Goal: Contribute content: Contribute content

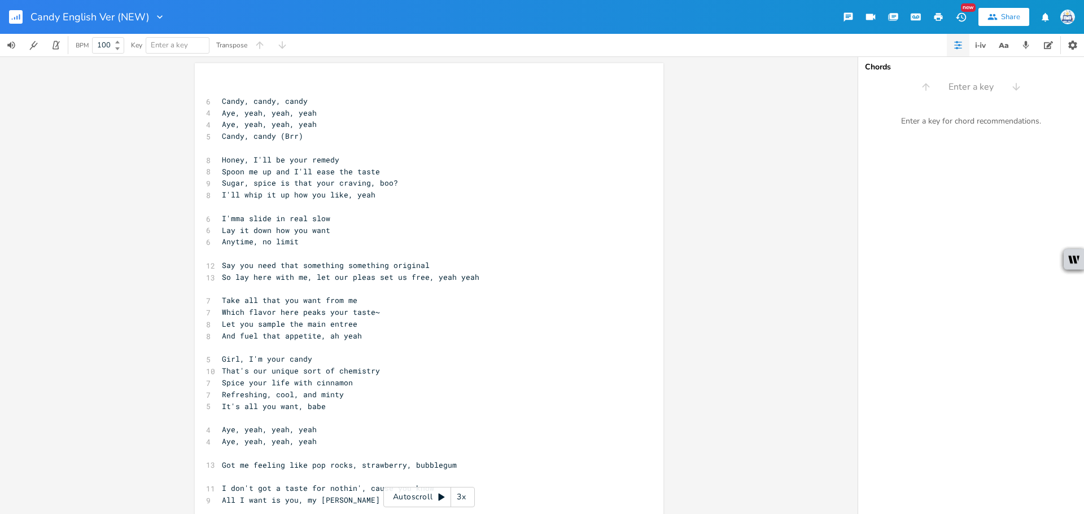
scroll to position [0, 37]
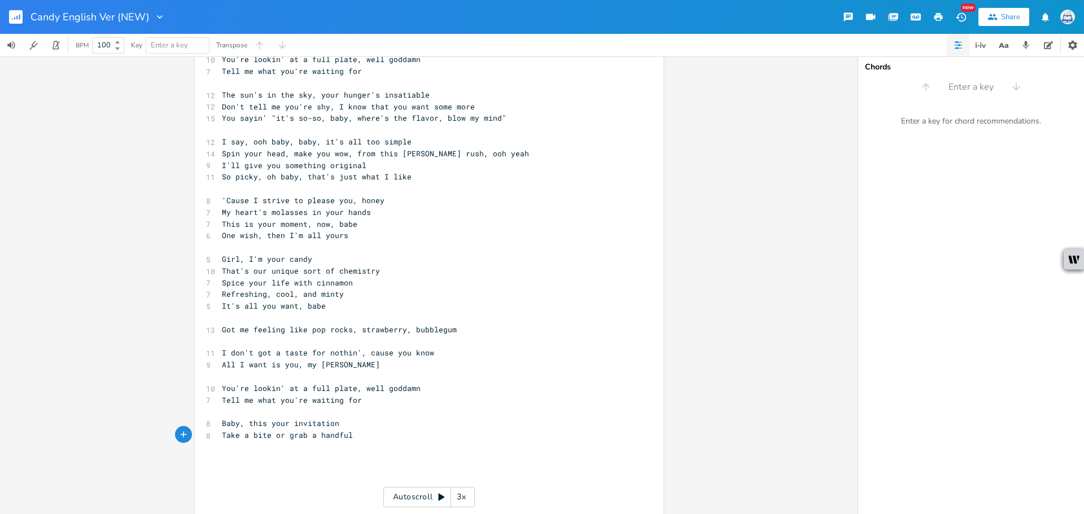
type textarea "handful"
drag, startPoint x: 351, startPoint y: 437, endPoint x: 268, endPoint y: 436, distance: 83.0
click at [268, 436] on pre "Take a bite or grab a handful" at bounding box center [424, 436] width 408 height 12
type textarea ", wen"
type textarea "en"
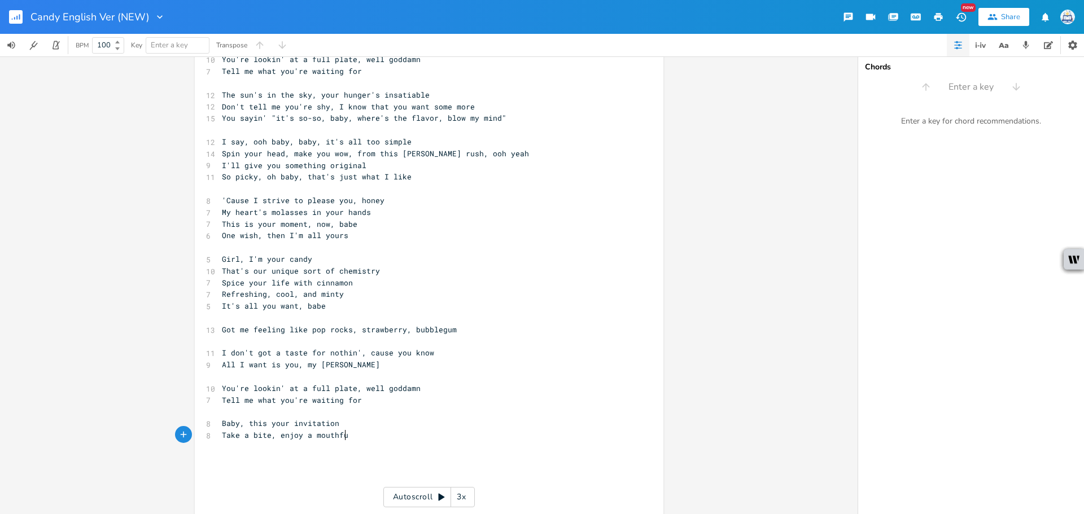
type textarea "enjoy a mouthful"
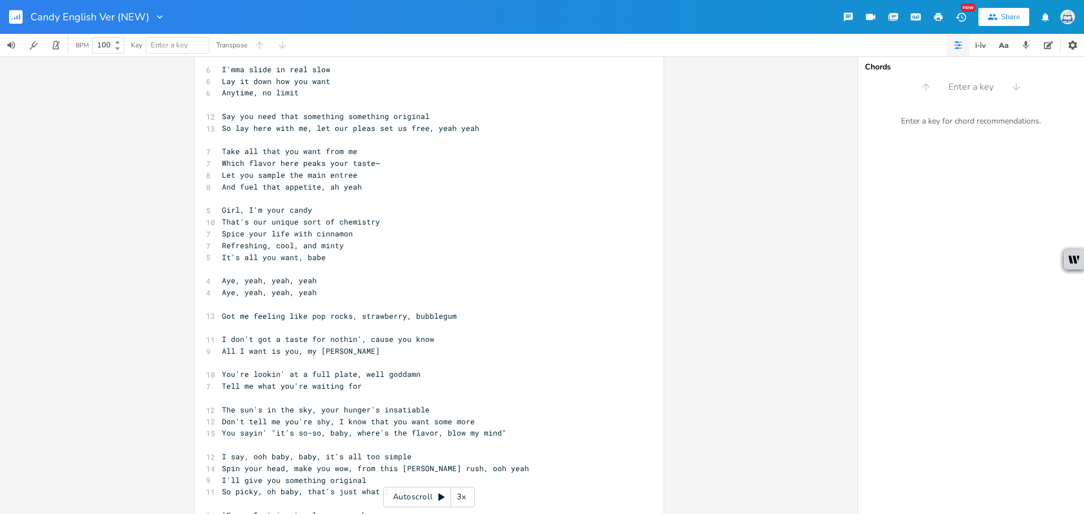
scroll to position [93, 0]
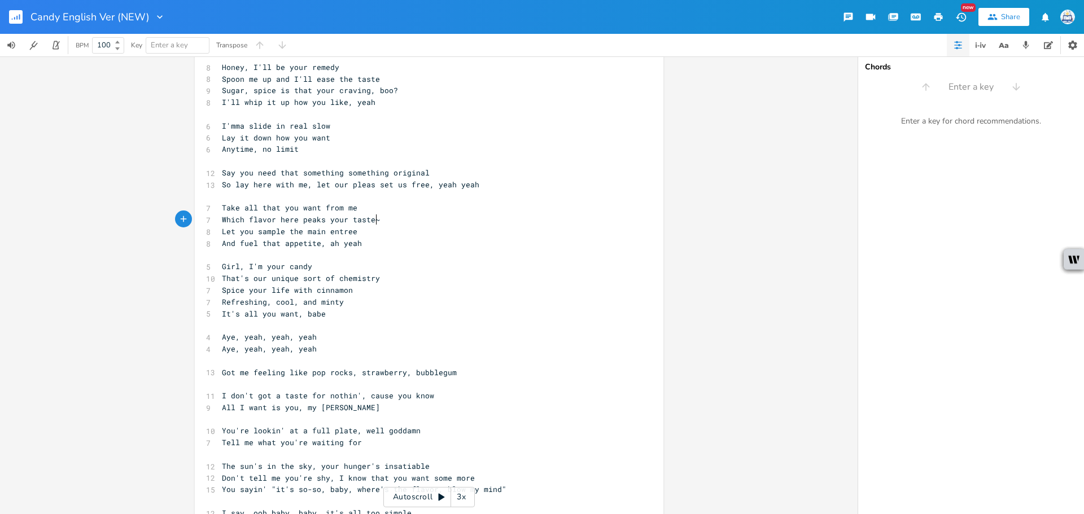
click at [430, 216] on pre "Which flavor here peaks your taste~" at bounding box center [424, 220] width 408 height 12
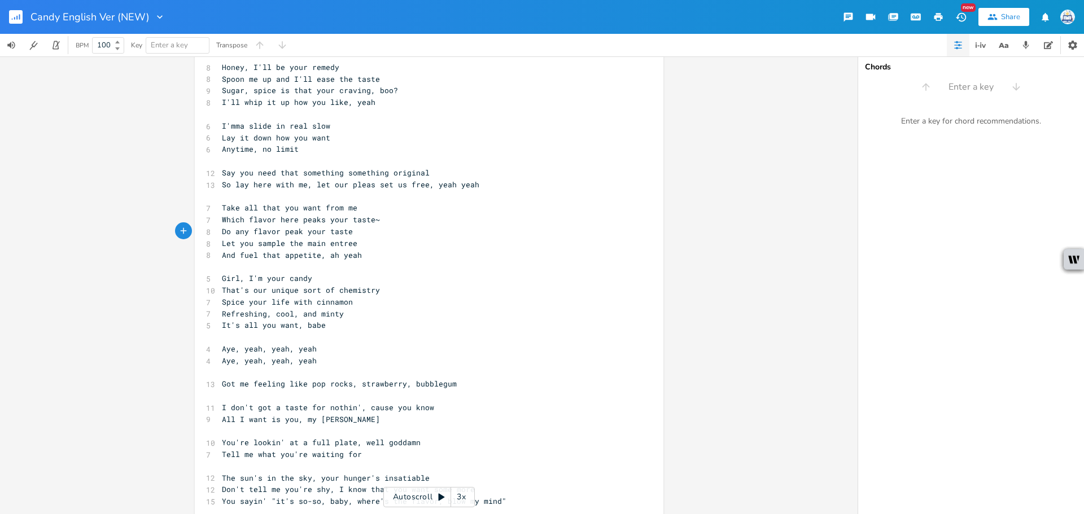
type textarea "Do any flavor peak your taste!"
type textarea "~"
drag, startPoint x: 222, startPoint y: 229, endPoint x: 209, endPoint y: 232, distance: 13.3
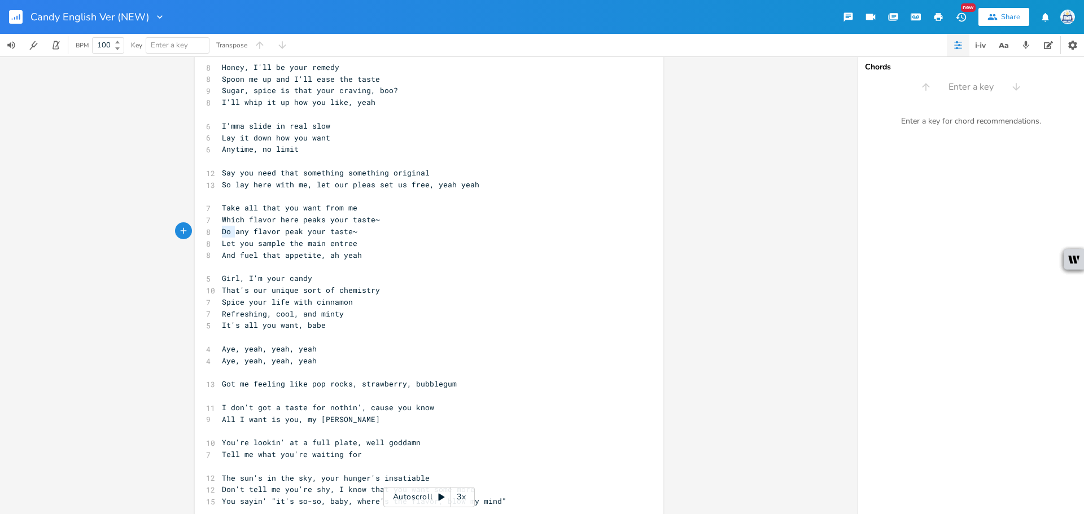
click at [209, 232] on div "Do x ​ 6 Candy, candy, candy 4 Aye, yeah, yeah, yeah 4 Aye, yeah, yeah, yeah 5 …" at bounding box center [429, 523] width 468 height 1105
type textarea "Has"
click at [375, 238] on pre "Let you sample the main entree" at bounding box center [424, 244] width 408 height 12
click at [232, 233] on span "Has any flavor peak your taste~" at bounding box center [292, 231] width 140 height 10
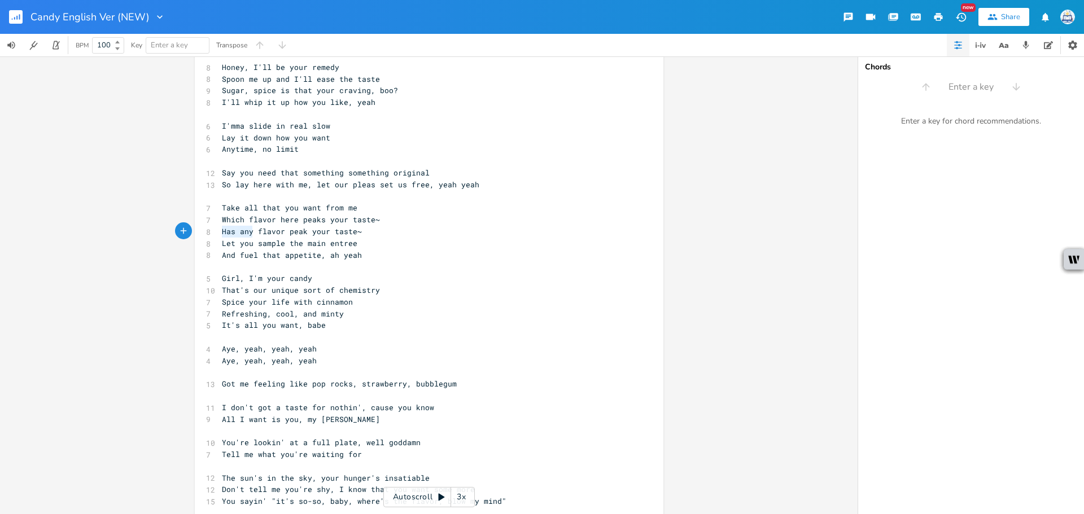
drag, startPoint x: 250, startPoint y: 231, endPoint x: 191, endPoint y: 231, distance: 59.3
click at [195, 231] on div "Has any x ​ 6 Candy, candy, candy 4 Aye, yeah, yeah, yeah 4 Aye, yeah, yeah, ye…" at bounding box center [429, 523] width 468 height 1105
type textarea "Whhat"
click at [278, 229] on span "Whhat flavor peak your taste~" at bounding box center [287, 231] width 131 height 10
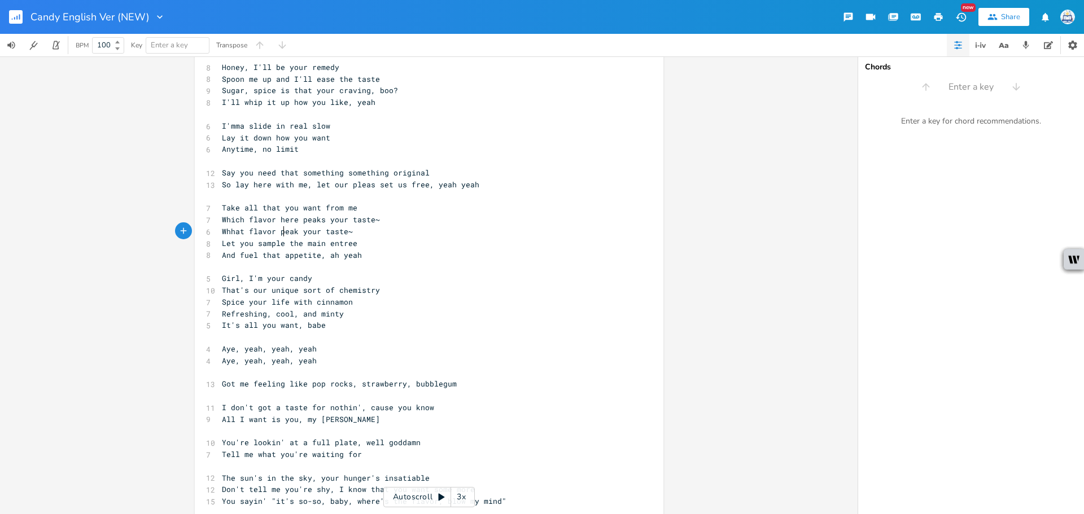
click at [272, 233] on span "Whhat flavor peak your taste~" at bounding box center [287, 231] width 131 height 10
type textarea "has"
click at [307, 230] on span "Whhat flavor has peak your taste~" at bounding box center [296, 231] width 149 height 10
click at [314, 229] on span "Whhat flavor has peak your taste~" at bounding box center [296, 231] width 149 height 10
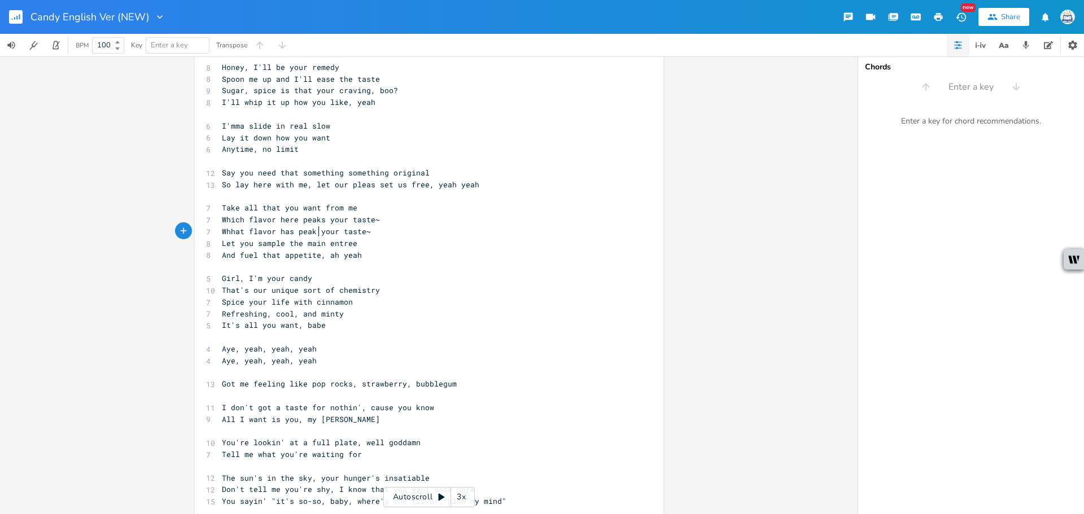
click at [308, 230] on span "Whhat flavor has peak your taste~" at bounding box center [296, 231] width 149 height 10
click at [311, 235] on span "Whhat flavor has peak your taste~" at bounding box center [296, 231] width 149 height 10
type textarea "ed"
drag, startPoint x: 239, startPoint y: 231, endPoint x: 225, endPoint y: 232, distance: 14.2
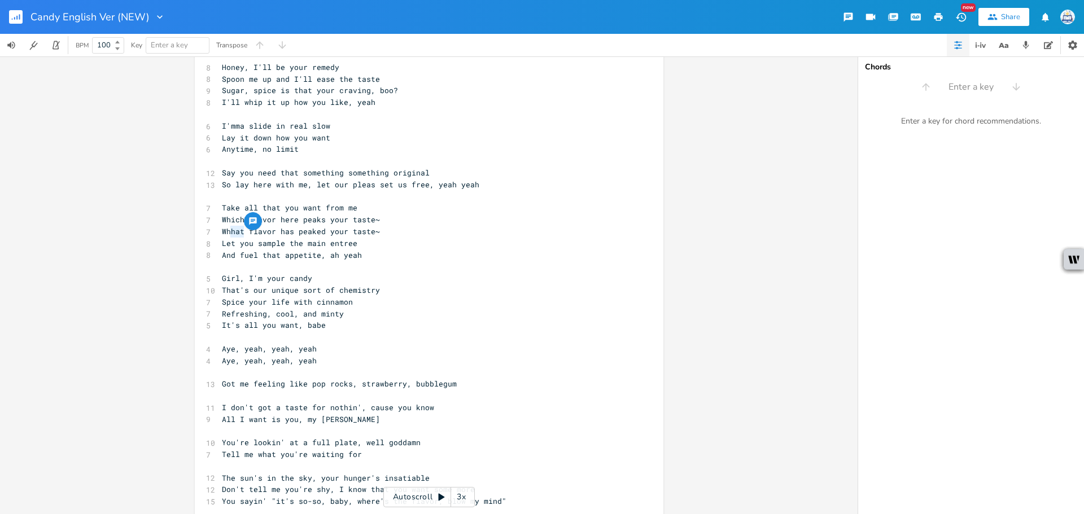
click at [225, 232] on span "Whhat flavor has peaked your taste~" at bounding box center [301, 231] width 158 height 10
type textarea "ich"
type textarea "peaks your taste~"
type textarea "Which flavor here peaks your taste~"
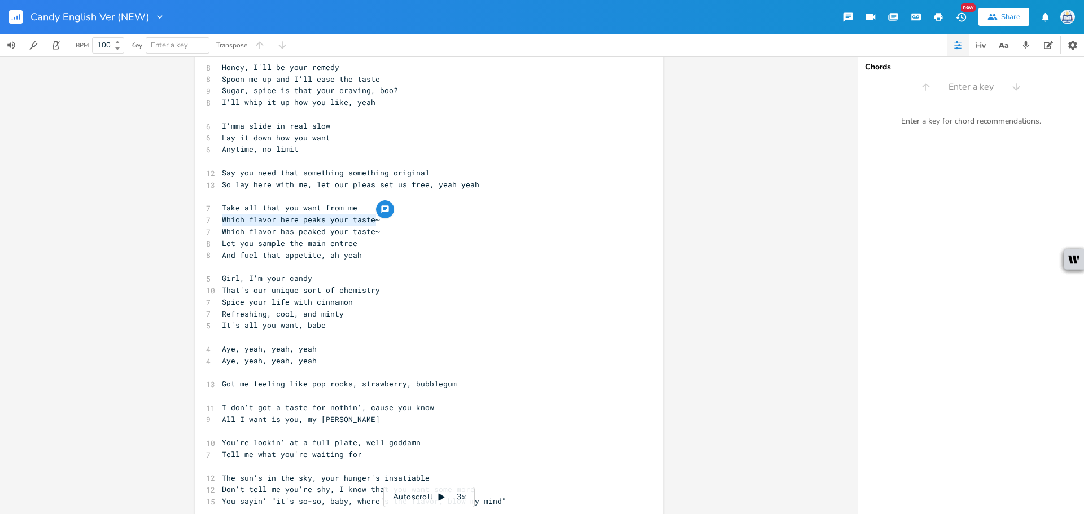
drag, startPoint x: 379, startPoint y: 220, endPoint x: 209, endPoint y: 225, distance: 170.0
click at [209, 225] on div "Which flavor here peaks your taste~ x ​ 6 Candy, candy, candy 4 Aye, yeah, yeah…" at bounding box center [429, 523] width 468 height 1105
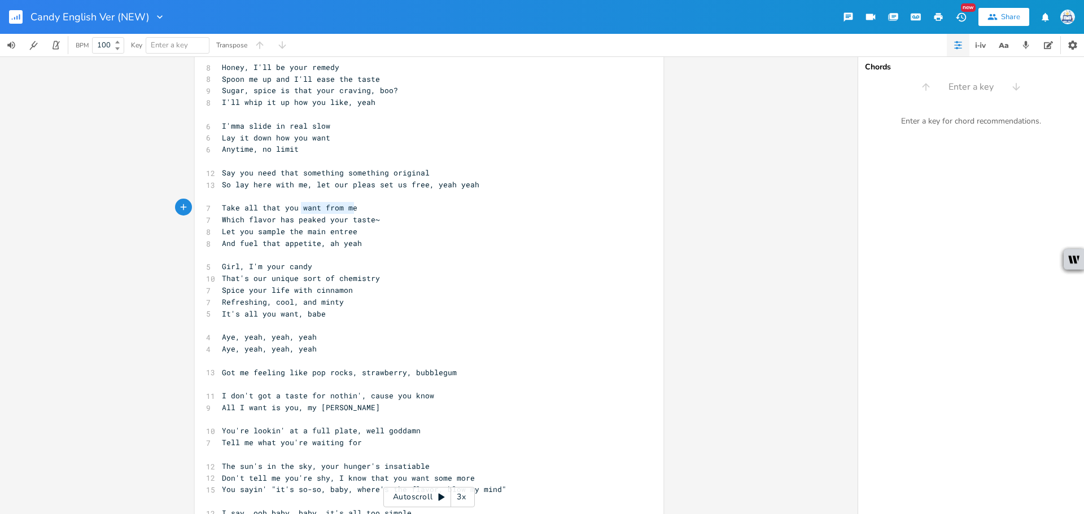
type textarea "Take all that you want from me"
drag, startPoint x: 354, startPoint y: 203, endPoint x: 213, endPoint y: 207, distance: 141.2
click at [213, 207] on div "Take all that you want from me x ​ 6 Candy, candy, candy 4 Aye, yeah, yeah, yea…" at bounding box center [429, 517] width 468 height 1093
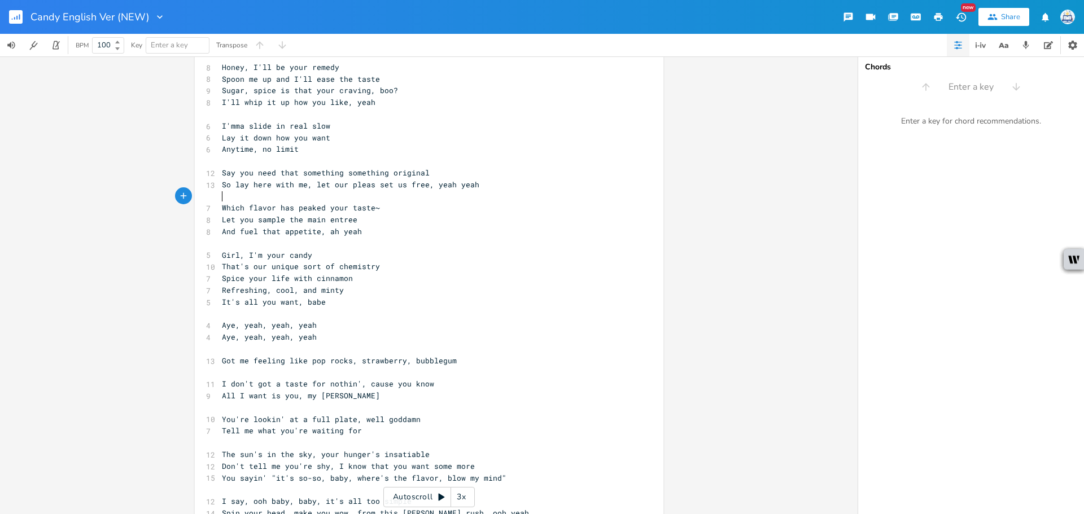
click at [384, 211] on pre "Which flavor has peaked your taste~" at bounding box center [424, 208] width 408 height 12
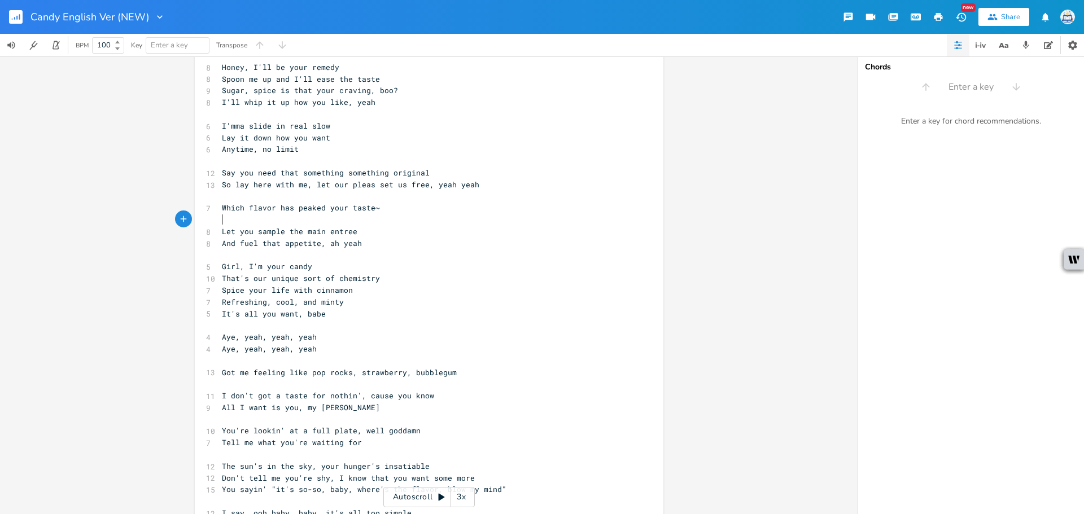
paste textarea "!"
type textarea "!"
type textarea "~"
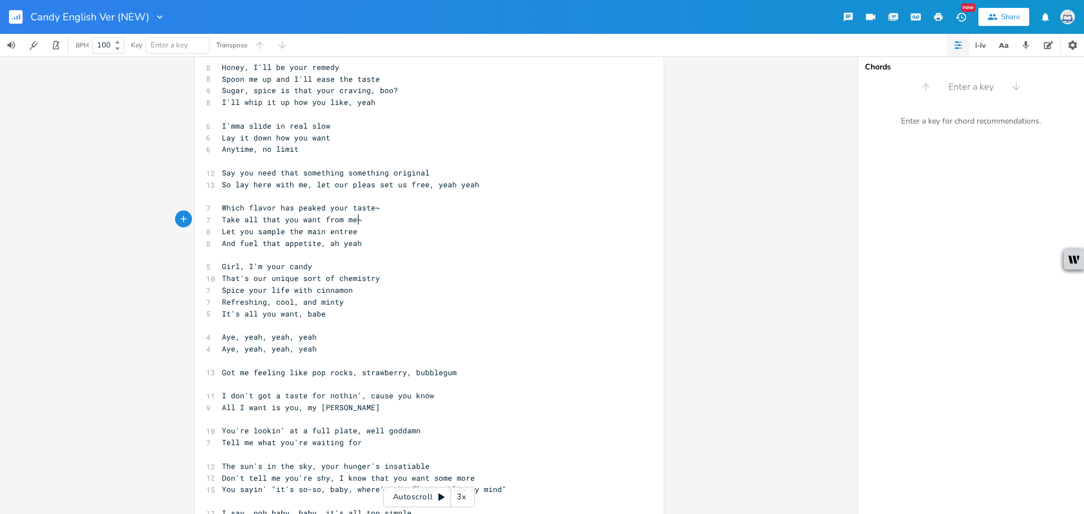
click at [377, 211] on pre "Which flavor has peaked your taste~" at bounding box center [424, 208] width 408 height 12
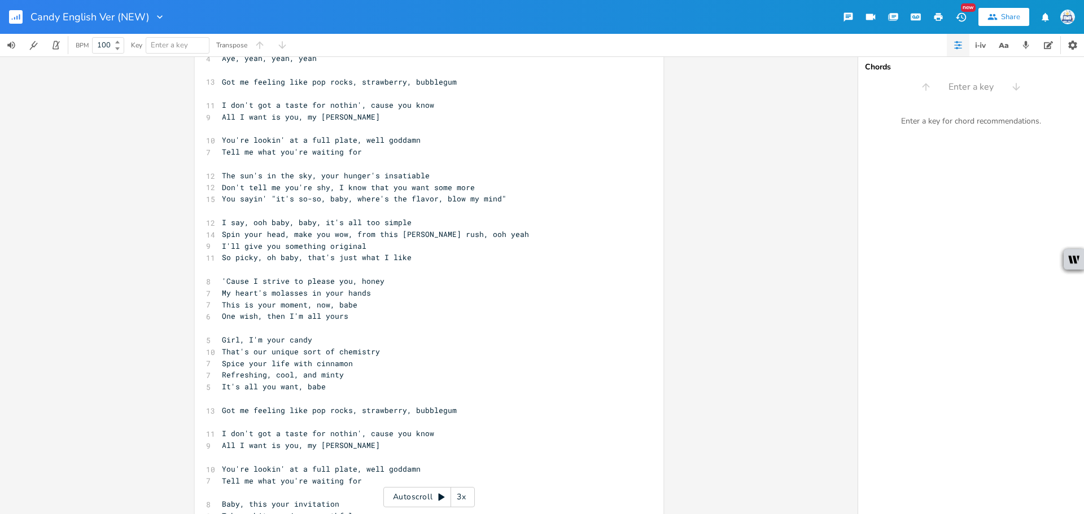
scroll to position [601, 0]
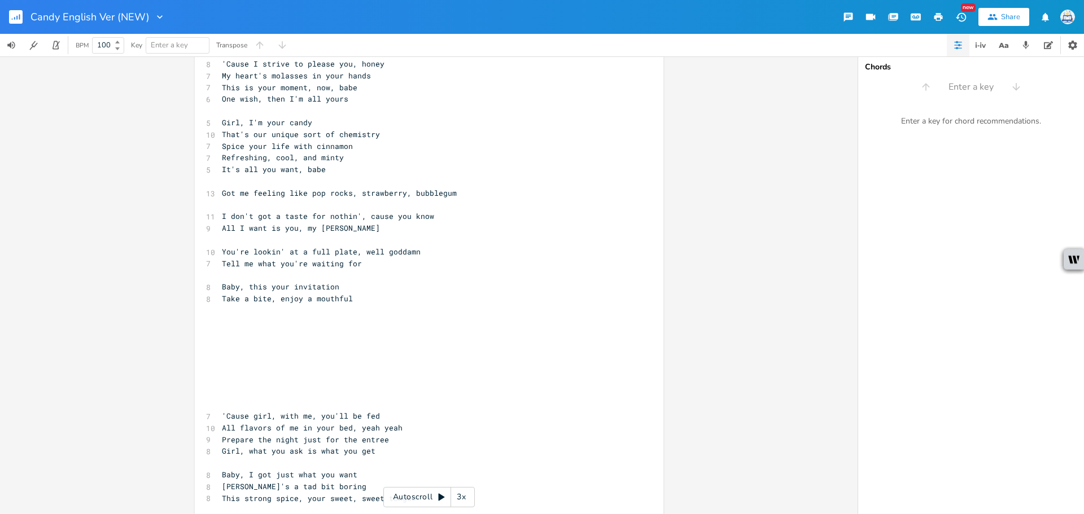
click at [507, 306] on div "​ 6 Candy, candy, candy 4 Aye, yeah, yeah, yeah 4 Aye, yeah, yeah, yeah 5 Candy…" at bounding box center [424, 11] width 408 height 1057
click at [493, 309] on pre "​" at bounding box center [424, 311] width 408 height 12
type textarea "I can't contain it"
type textarea ", our love is a cof"
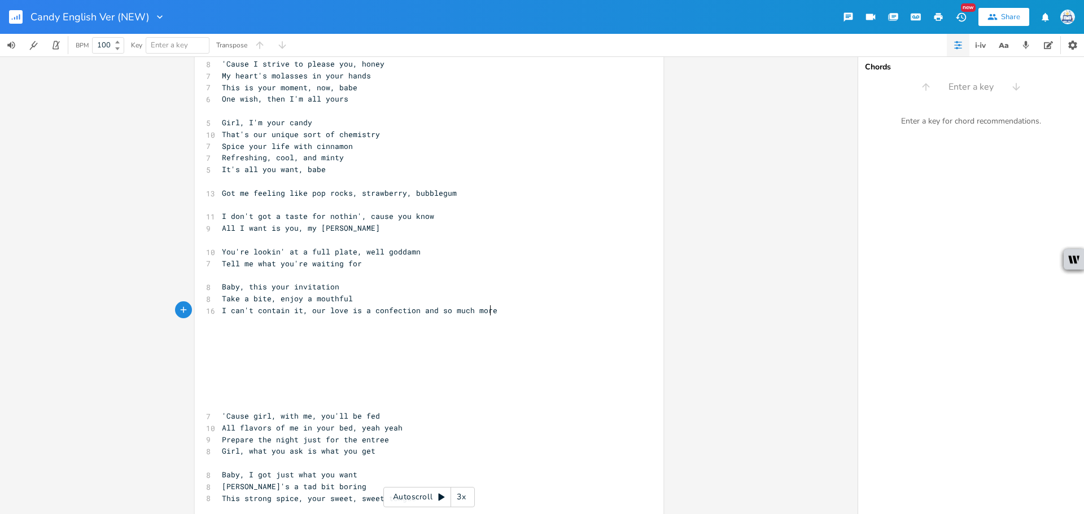
scroll to position [0, 91]
type textarea "nfection and so much more"
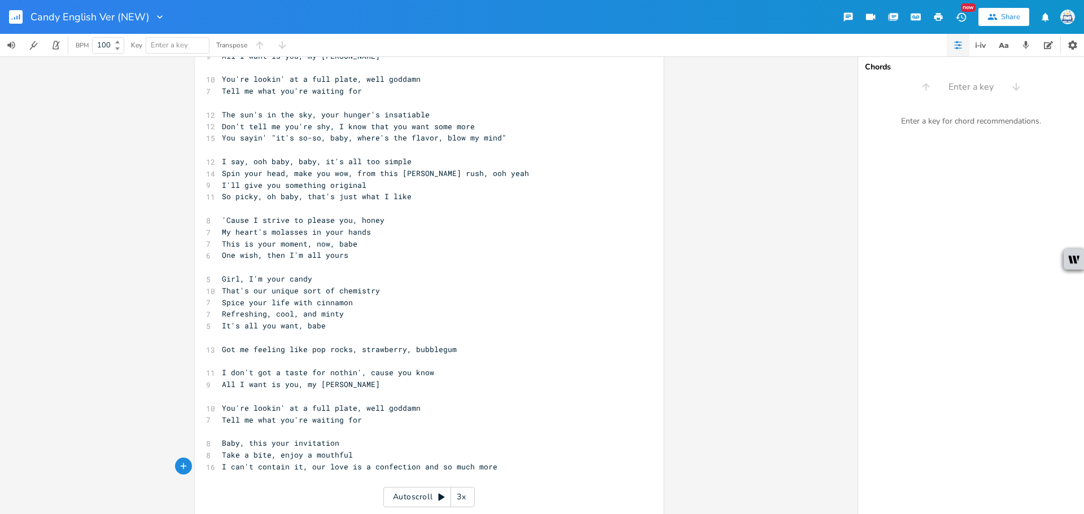
scroll to position [431, 0]
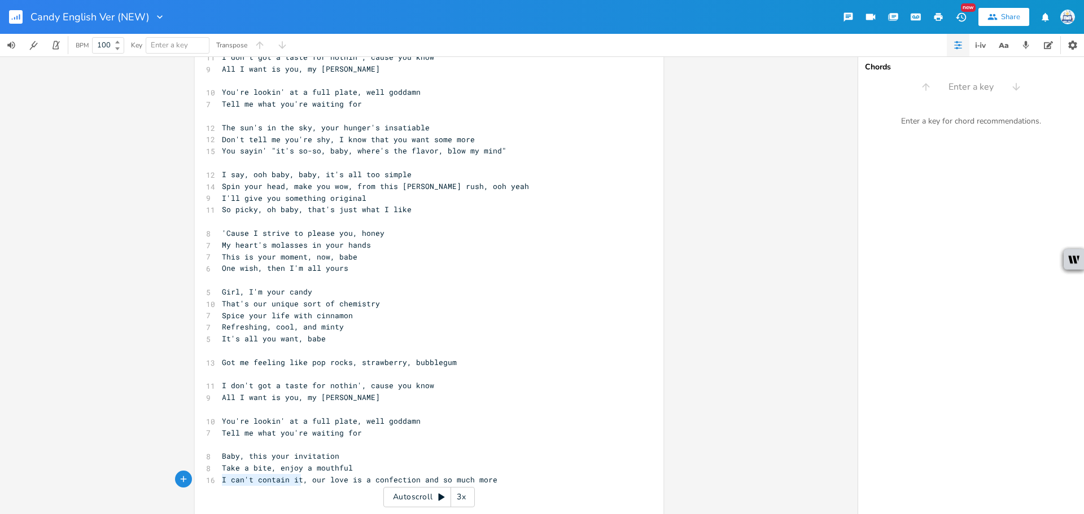
drag, startPoint x: 296, startPoint y: 478, endPoint x: 213, endPoint y: 481, distance: 83.1
click at [213, 481] on div "I can't contain it x ​ 6 Candy, candy, candy 4 Aye, yeah, yeah, yeah 4 Aye, yea…" at bounding box center [429, 178] width 468 height 1093
type textarea "It's uncontainable"
click at [486, 475] on span "It's uncontainable, our love is a confection and so much more" at bounding box center [359, 480] width 275 height 10
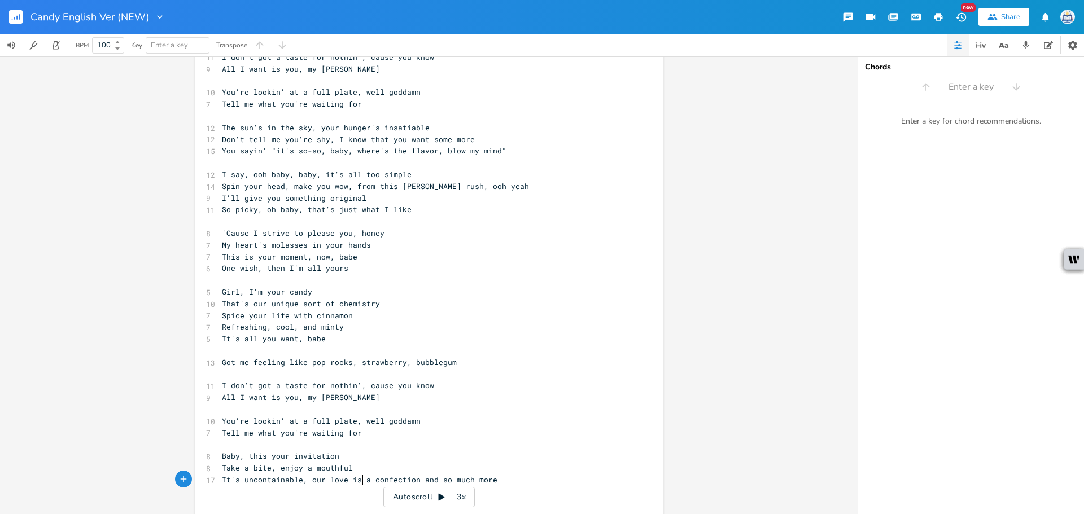
click at [358, 483] on span "It's uncontainable, our love is a confection and so much more" at bounding box center [359, 480] width 275 height 10
drag, startPoint x: 365, startPoint y: 480, endPoint x: 340, endPoint y: 483, distance: 24.9
click at [340, 483] on span "It's uncontainable, our love is a confection and so much more" at bounding box center [359, 480] width 275 height 10
type textarea "'s confectionery"
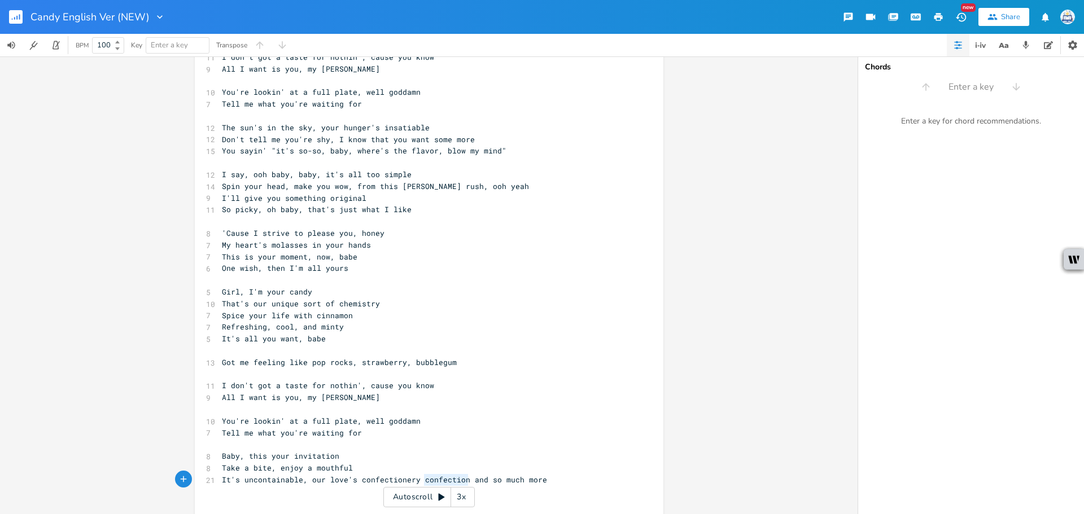
type textarea "confection"
drag, startPoint x: 466, startPoint y: 478, endPoint x: 416, endPoint y: 479, distance: 50.2
click at [416, 479] on span "It's uncontainable, our love's confectionery confection and so much more" at bounding box center [384, 480] width 325 height 10
click at [502, 479] on pre "It's uncontainable, our love's confectionery and so much more" at bounding box center [424, 480] width 408 height 12
drag, startPoint x: 322, startPoint y: 481, endPoint x: 306, endPoint y: 485, distance: 16.4
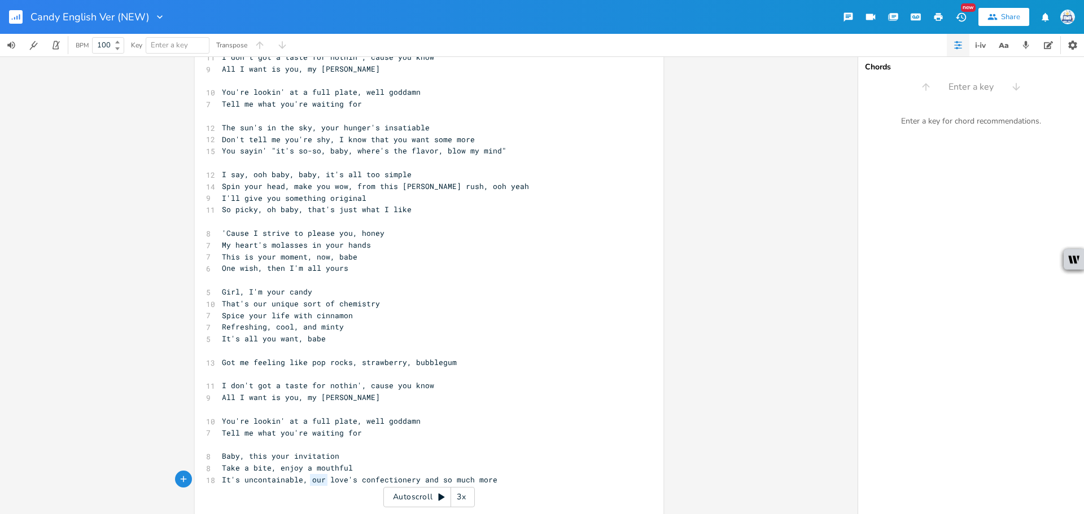
click at [306, 485] on div "​ 6 Candy, candy, candy 4 Aye, yeah, yeah, yeah 4 Aye, yeah, yeah, yeah 5 Candy…" at bounding box center [424, 180] width 408 height 1057
type textarea "this"
click at [457, 467] on pre "Take a bite, enjoy a mouthful" at bounding box center [424, 468] width 408 height 12
type textarea "uncontainable"
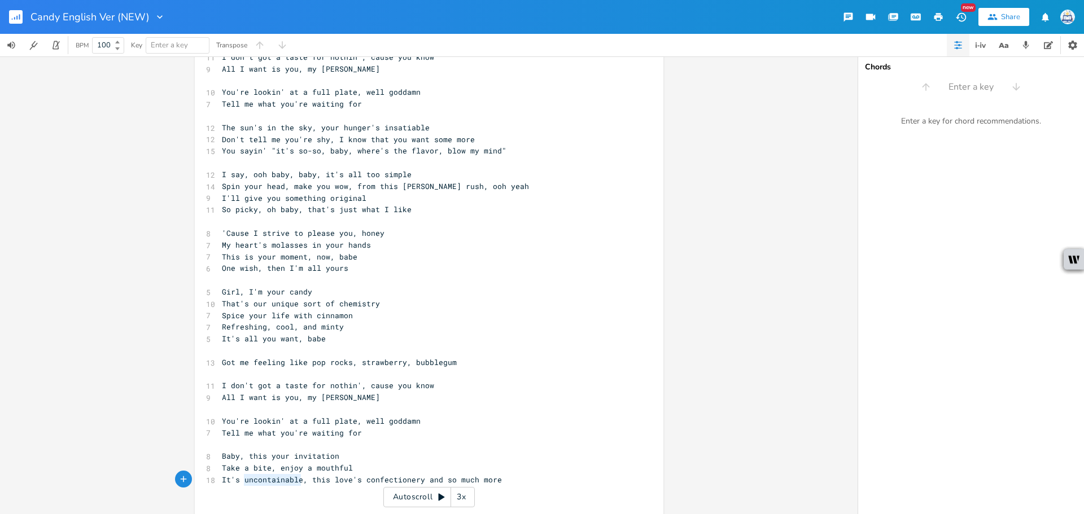
drag, startPoint x: 240, startPoint y: 484, endPoint x: 298, endPoint y: 483, distance: 57.6
click at [298, 483] on span "It's uncontainable, this love's confectionery and so much more" at bounding box center [362, 480] width 280 height 10
paste textarea
click at [392, 453] on pre "Baby, this your invitation" at bounding box center [424, 456] width 408 height 12
drag, startPoint x: 496, startPoint y: 480, endPoint x: 312, endPoint y: 480, distance: 184.6
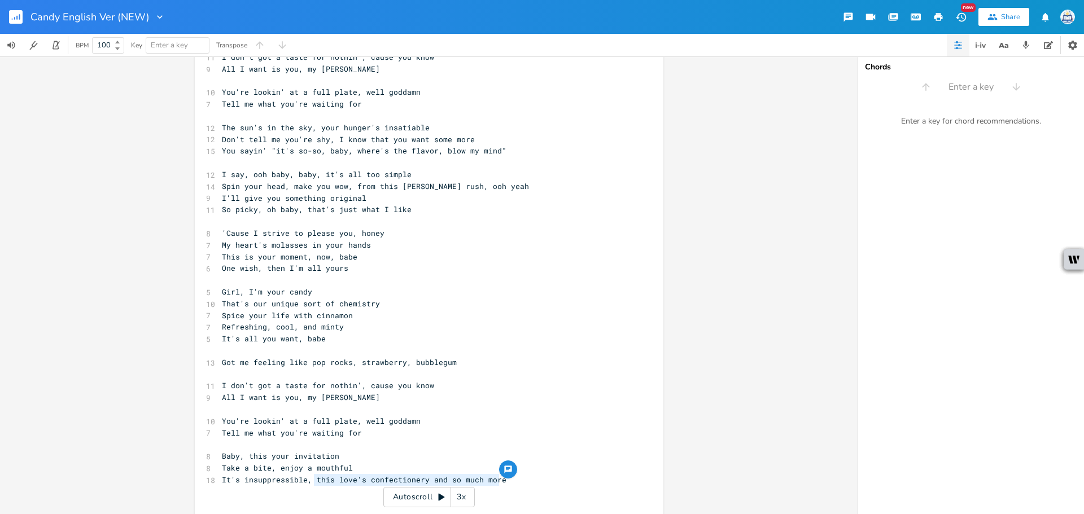
click at [312, 480] on pre "It's insuppressible, this love's confectionery and so much more" at bounding box center [424, 480] width 408 height 12
type textarea "mouth watering confectionery love"
click at [373, 482] on span "It's insuppressible, mouth watering confectionery love" at bounding box center [344, 480] width 244 height 10
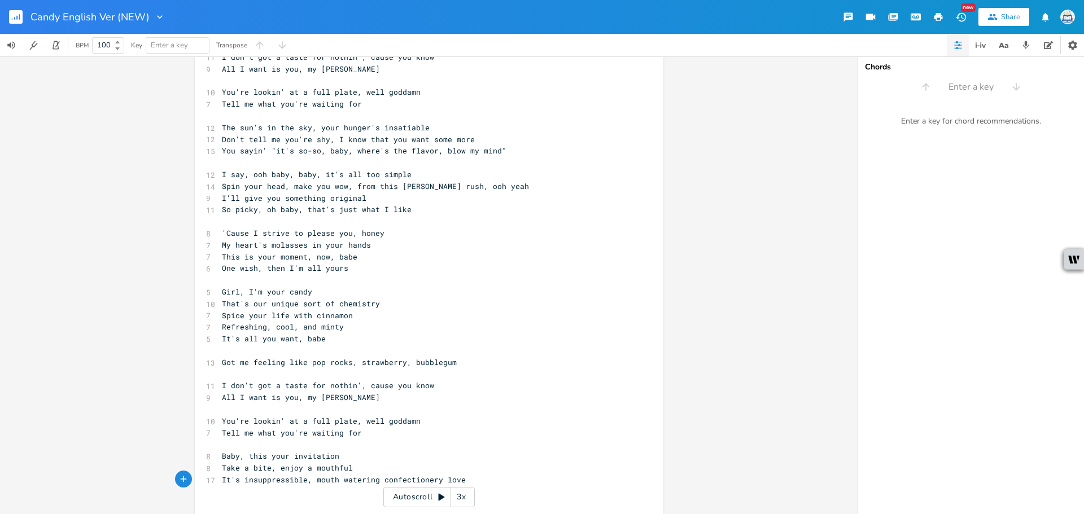
type textarea ","
click at [518, 472] on pre "Take a bite, enjoy a mouthful" at bounding box center [424, 468] width 408 height 12
type textarea "terin"
drag, startPoint x: 365, startPoint y: 480, endPoint x: 344, endPoint y: 479, distance: 20.9
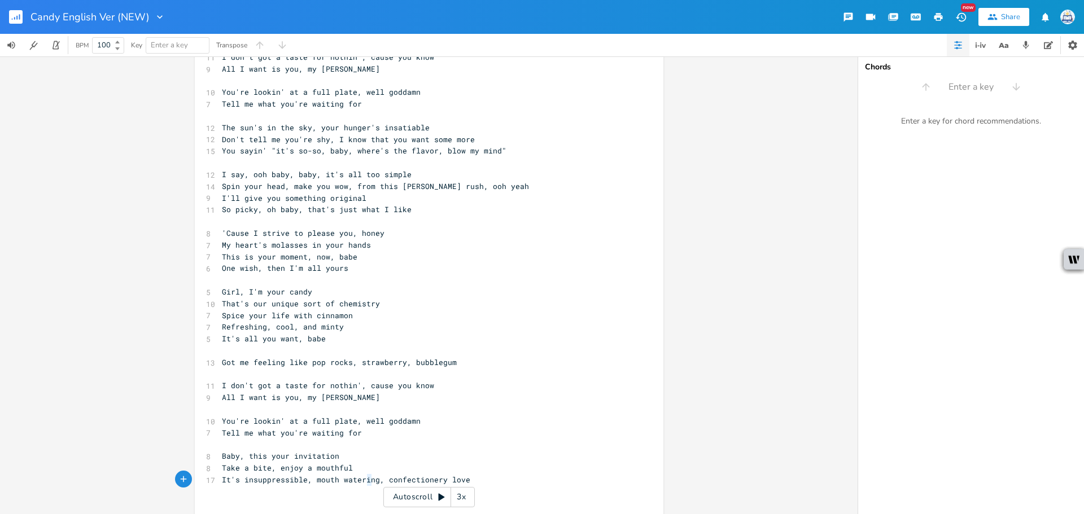
click at [344, 479] on span "It's insuppressible, mouth watering, confectionery love" at bounding box center [346, 480] width 248 height 10
click at [309, 480] on span "It's insuppressible, mouth watering, confectionery love" at bounding box center [346, 480] width 248 height 10
type textarea "this"
drag, startPoint x: 334, startPoint y: 478, endPoint x: 395, endPoint y: 484, distance: 61.3
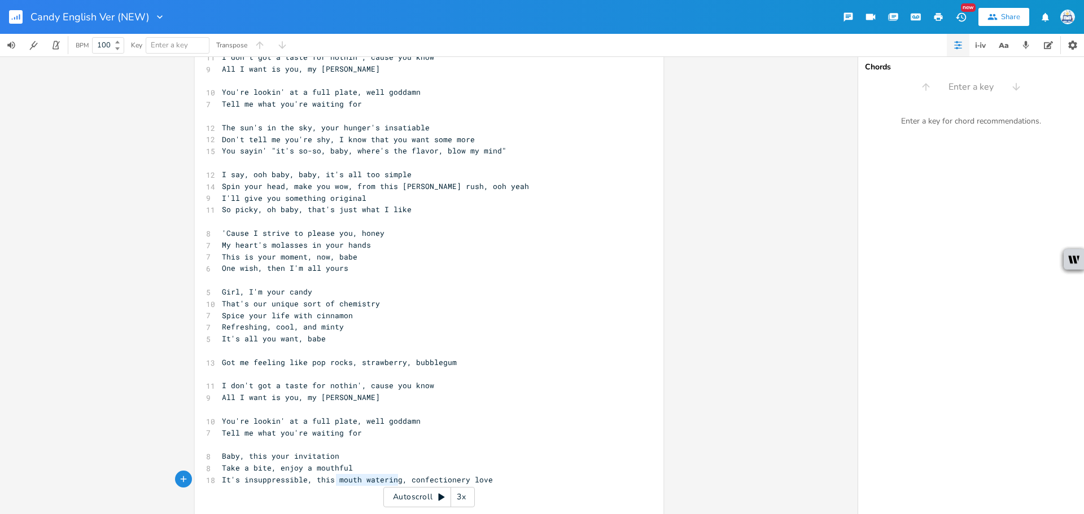
click at [395, 484] on span "It's insuppressible, this mouth watering, confectionery love" at bounding box center [357, 480] width 271 height 10
type textarea "addicting"
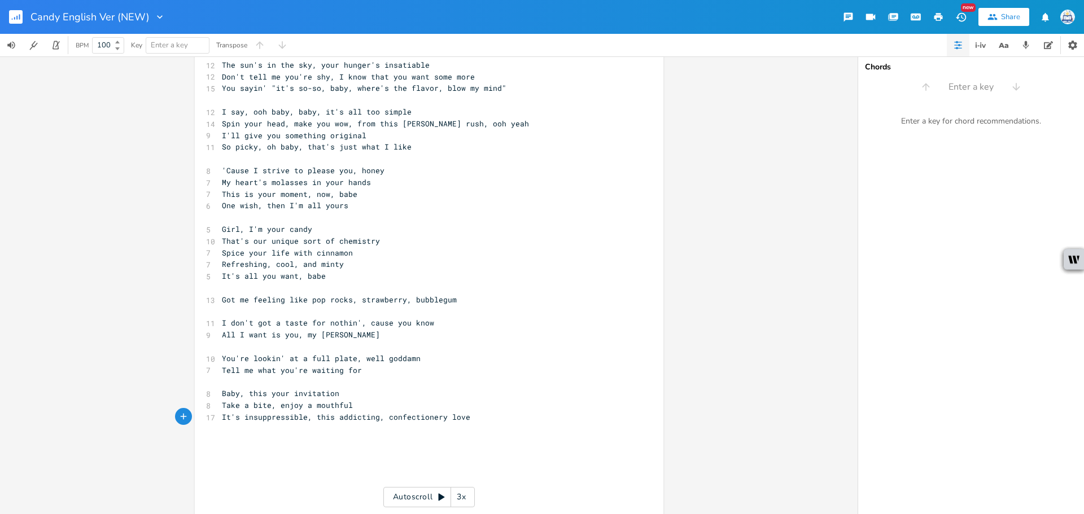
scroll to position [544, 0]
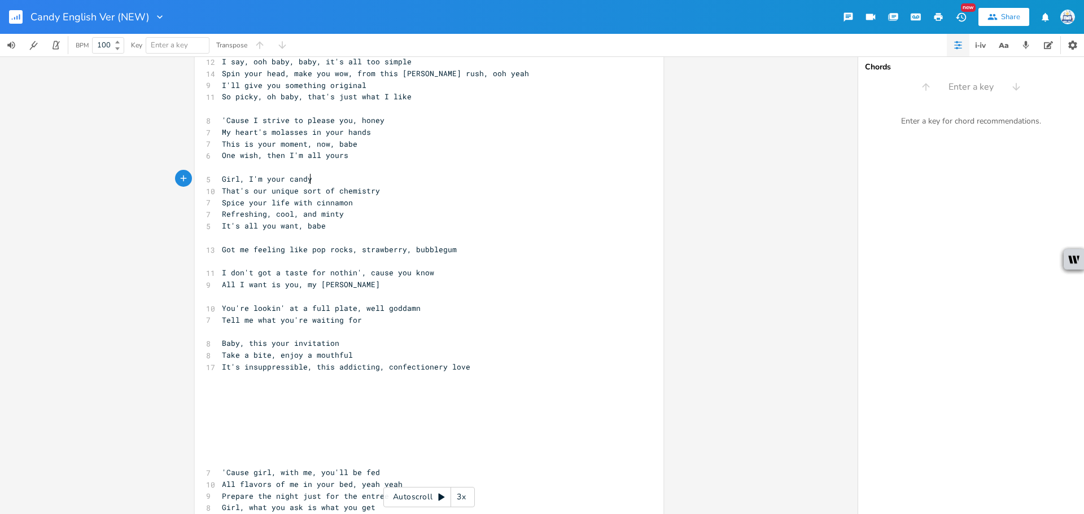
type textarea "T"
type textarea "Girl, I'm your candy"
drag, startPoint x: 319, startPoint y: 174, endPoint x: 210, endPoint y: 176, distance: 109.0
click at [210, 176] on div "Girl, I'm your candy x ​ 6 Candy, candy, candy 4 Aye, yeah, yeah, yeah 4 Aye, y…" at bounding box center [429, 65] width 468 height 1093
click at [299, 397] on pre "​" at bounding box center [424, 402] width 408 height 12
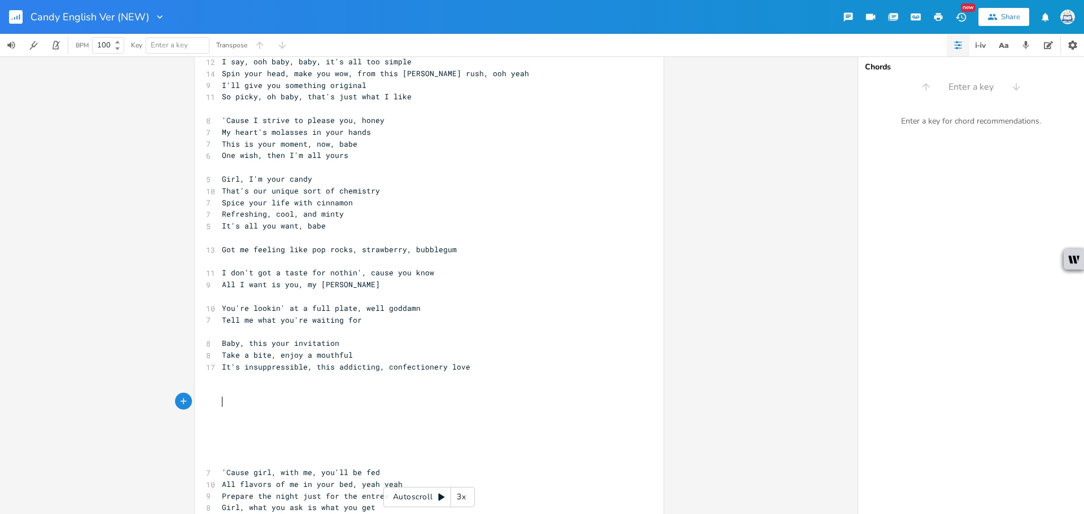
click at [300, 388] on pre "​" at bounding box center [424, 390] width 408 height 12
drag, startPoint x: 373, startPoint y: 363, endPoint x: 358, endPoint y: 370, distance: 16.9
click at [358, 370] on span "It's insuppressible, this addicting, confectionery love" at bounding box center [346, 367] width 248 height 10
type textarea "ive"
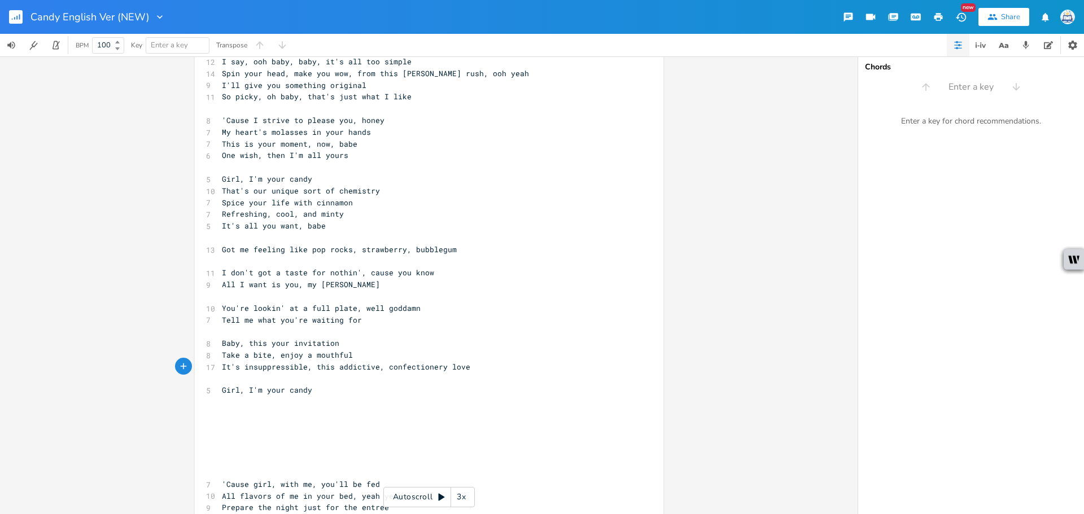
click at [330, 415] on pre "​" at bounding box center [424, 414] width 408 height 12
click at [344, 398] on pre "​" at bounding box center [424, 402] width 408 height 12
type textarea "And your ish"
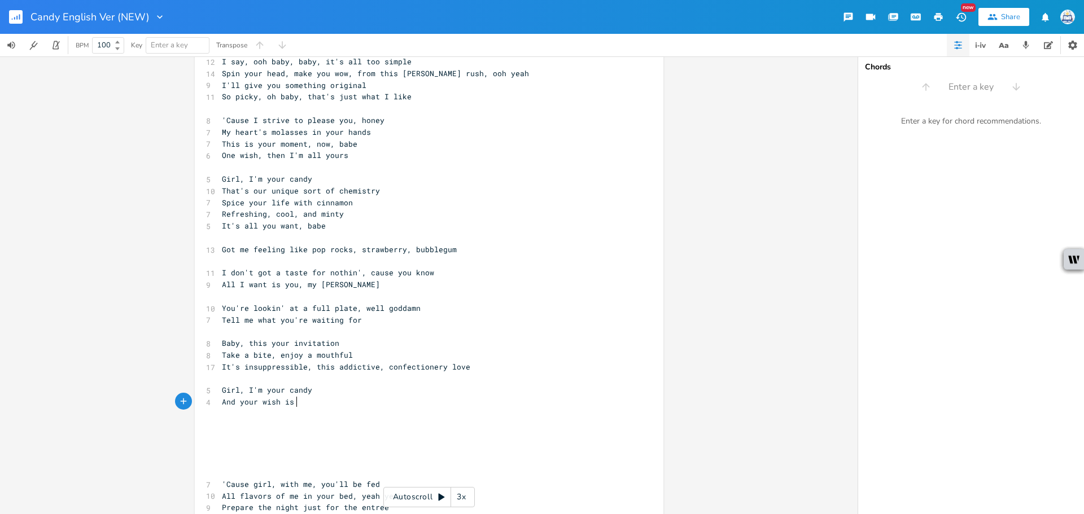
type textarea "wish is"
drag, startPoint x: 295, startPoint y: 404, endPoint x: 257, endPoint y: 405, distance: 37.3
click at [257, 405] on pre "And your wish is" at bounding box center [424, 402] width 408 height 12
type textarea "desire's my"
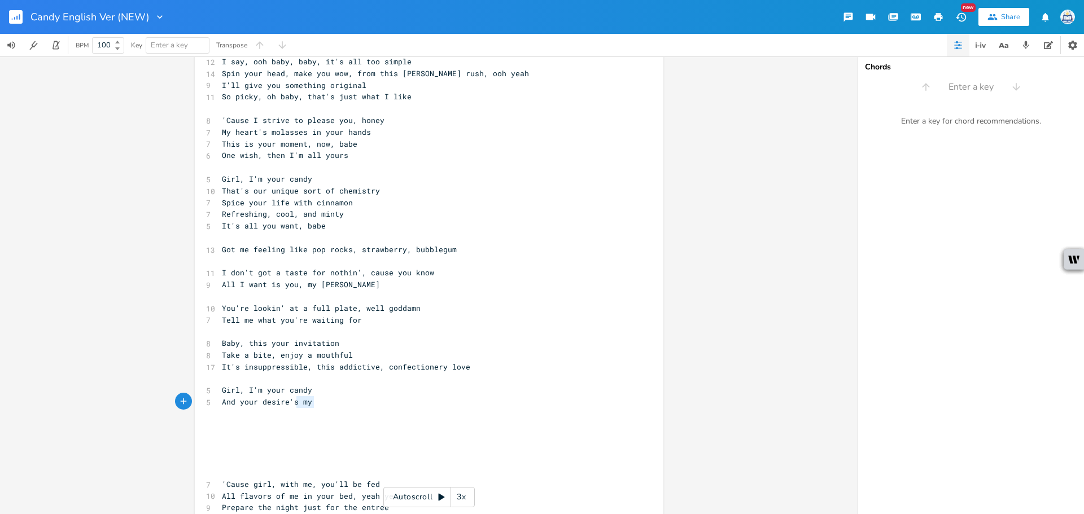
type textarea "my"
drag, startPoint x: 310, startPoint y: 402, endPoint x: 298, endPoint y: 403, distance: 12.4
click at [298, 403] on pre "And your desire's my" at bounding box center [424, 402] width 408 height 12
type textarea "s what keeps me"
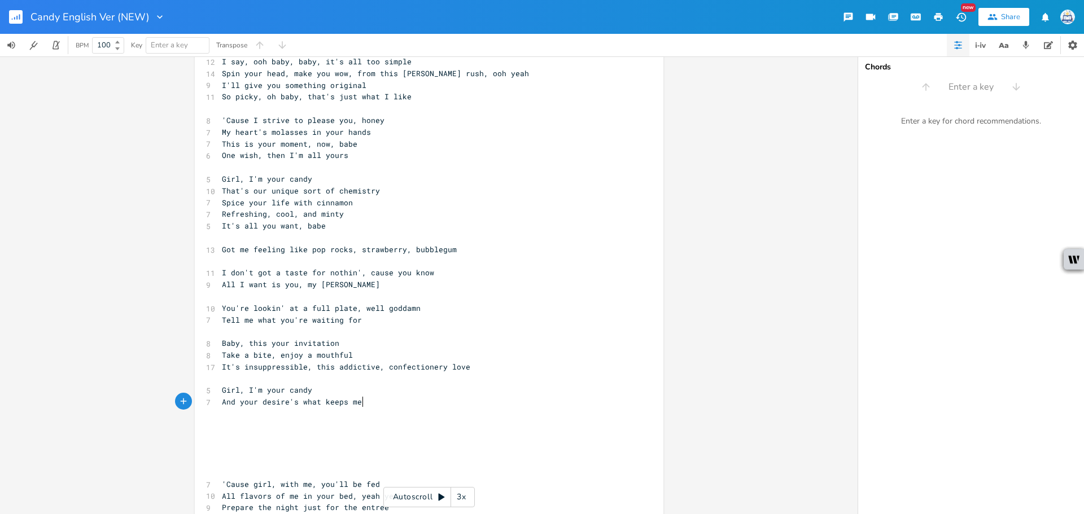
scroll to position [0, 2]
drag, startPoint x: 365, startPoint y: 400, endPoint x: 319, endPoint y: 405, distance: 46.5
click at [319, 405] on pre "And your desire's what keeps me" at bounding box center [424, 402] width 408 height 12
type textarea "makes me vakye"
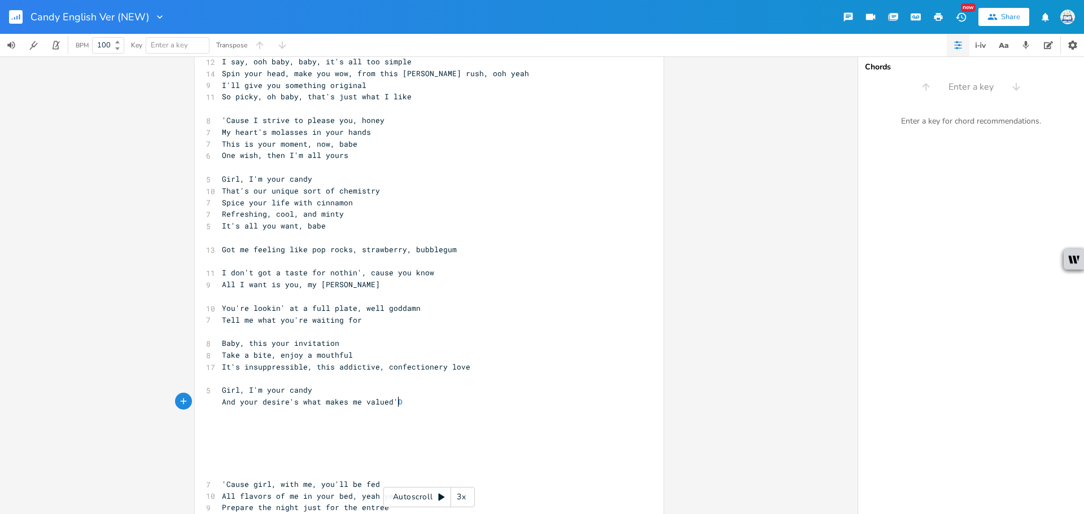
type textarea "lued'DS"
type textarea "S"
type textarea "'"
type textarea "So keep"
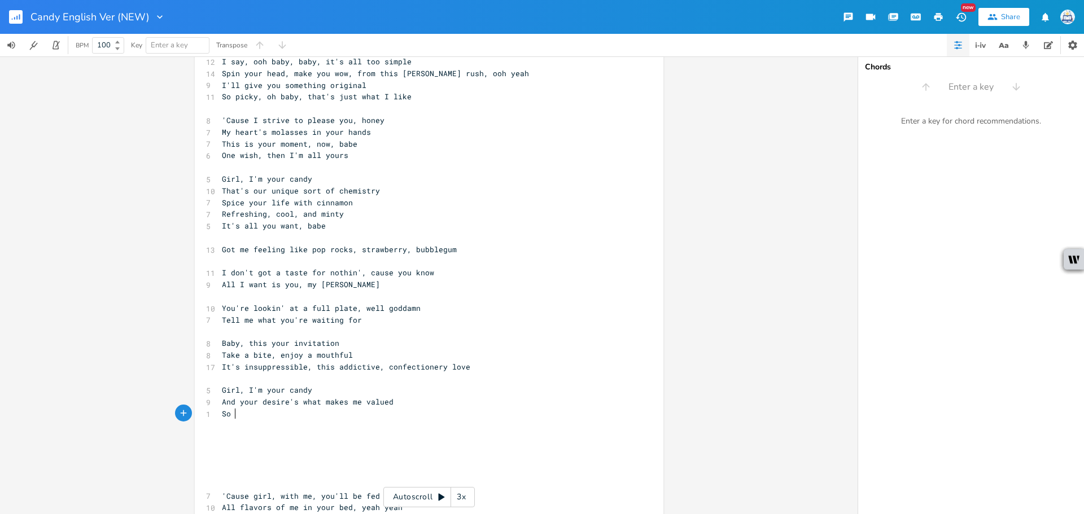
scroll to position [0, 8]
type textarea "don't t"
type textarea "let me down"
drag, startPoint x: 395, startPoint y: 404, endPoint x: 318, endPoint y: 404, distance: 76.8
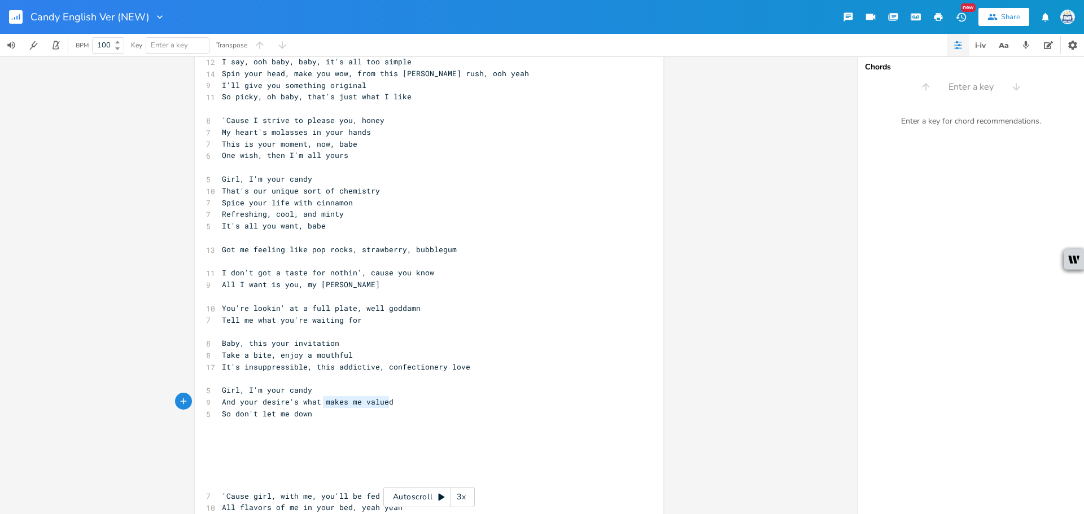
click at [318, 404] on pre "And your desire's what makes me valued" at bounding box center [424, 402] width 408 height 12
type textarea "keeps me going"
drag, startPoint x: 239, startPoint y: 403, endPoint x: 201, endPoint y: 403, distance: 38.4
click at [201, 403] on div "And y x ​ 6 Candy, candy, candy 4 Aye, yeah, yeah, yeah 4 Aye, yeah, yeah, yeah…" at bounding box center [429, 77] width 468 height 1116
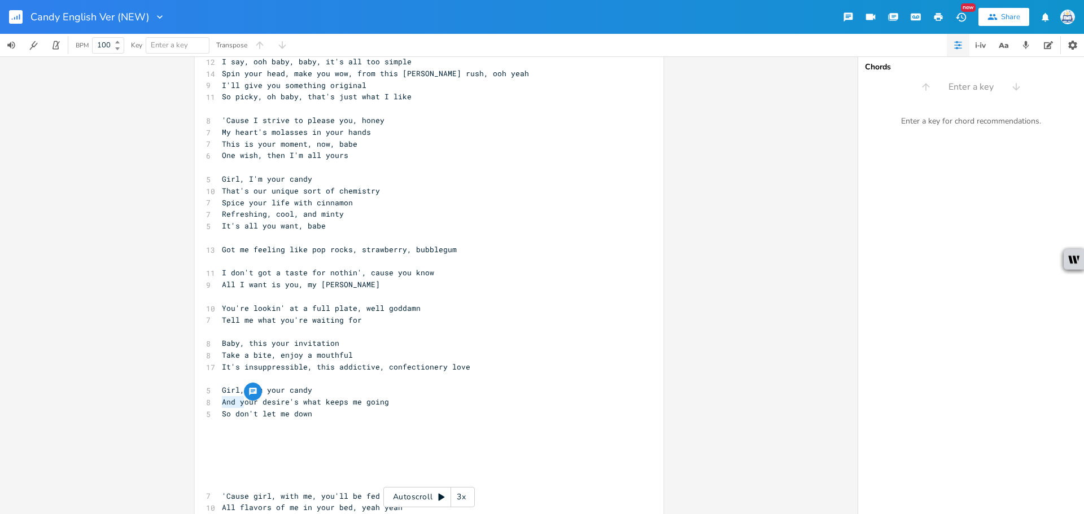
type textarea "Y"
click at [374, 427] on pre "​" at bounding box center [424, 426] width 408 height 12
drag, startPoint x: 237, startPoint y: 416, endPoint x: 213, endPoint y: 415, distance: 24.3
click at [213, 415] on div "So d x ​ 6 Candy, candy, candy 4 Aye, yeah, yeah, yeah 4 Aye, yeah, yeah, yeah …" at bounding box center [429, 77] width 468 height 1116
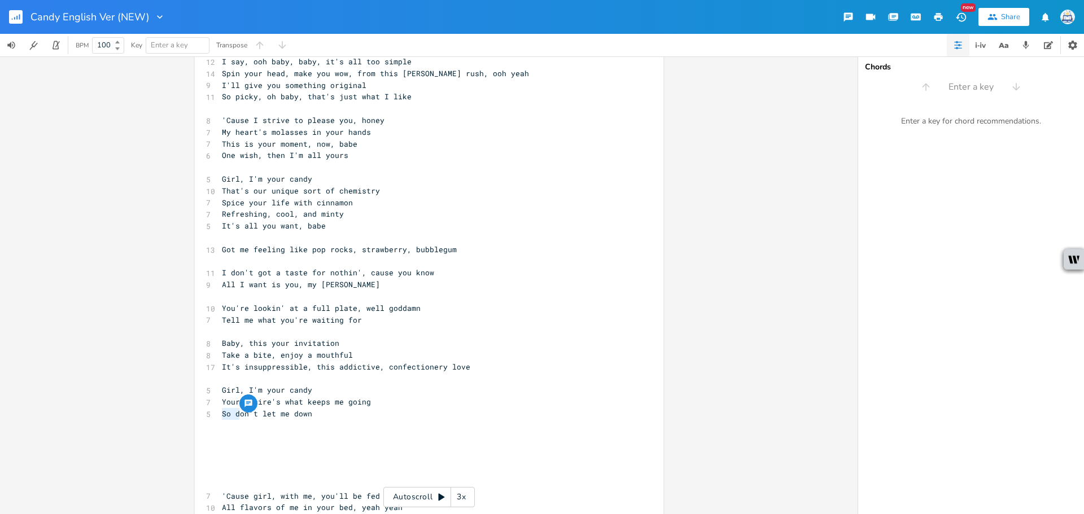
type textarea "D"
click at [242, 413] on span "Don't let me down" at bounding box center [260, 414] width 77 height 10
type textarea "you"
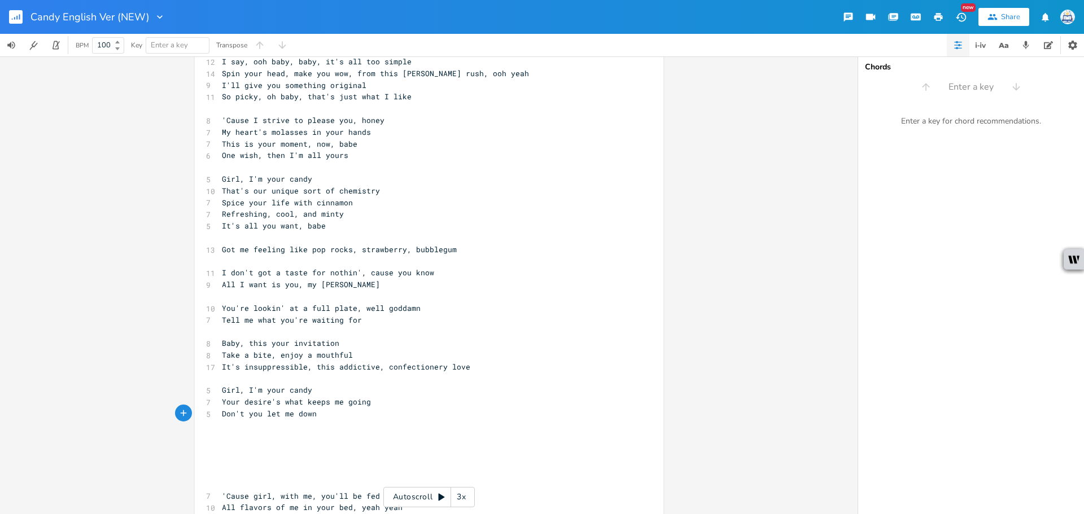
click at [318, 418] on pre "Don't you let me down" at bounding box center [424, 414] width 408 height 12
type textarea "You're the one I live in rbeathe"
type textarea "and"
type textarea "and Breathe"
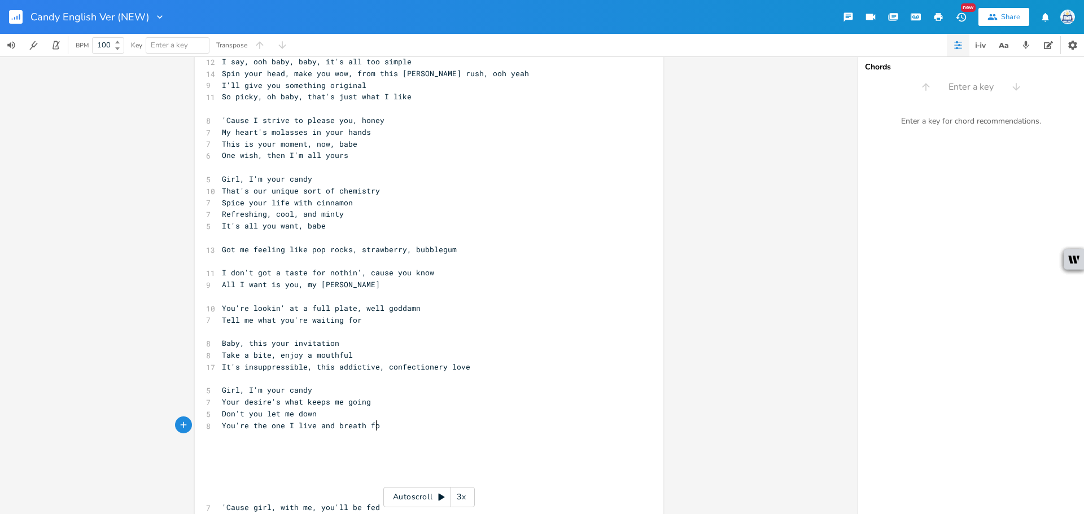
scroll to position [0, 33]
type textarea "breath for"
type textarea ","
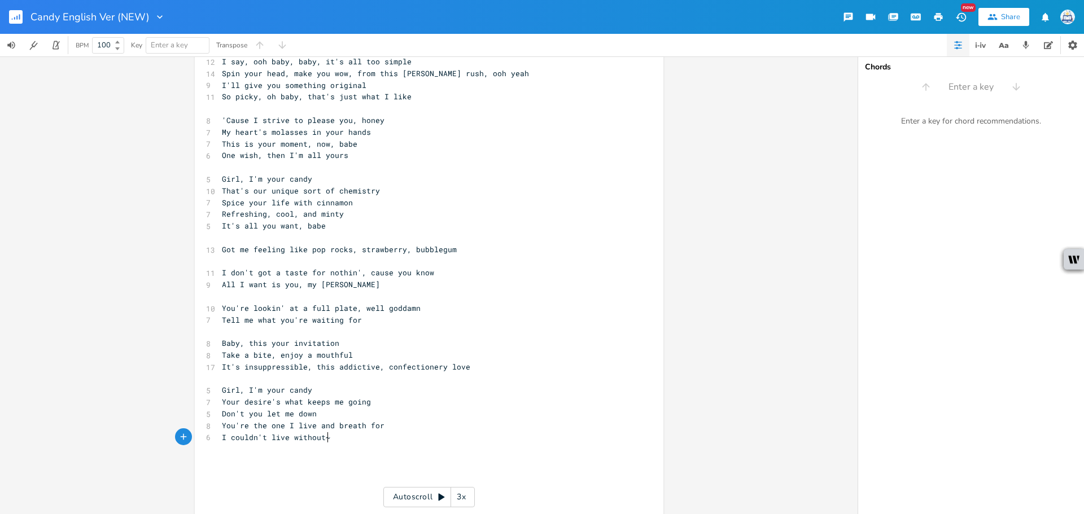
type textarea "I couldn't live without~"
click at [340, 435] on pre "I couldn't live without~" at bounding box center [424, 438] width 408 height 12
drag, startPoint x: 330, startPoint y: 435, endPoint x: 211, endPoint y: 439, distance: 119.7
click at [211, 439] on div "I couldn't live without~ x ​ 6 Candy, candy, candy 4 Aye, yeah, yeah, yeah 4 Ay…" at bounding box center [429, 89] width 468 height 1140
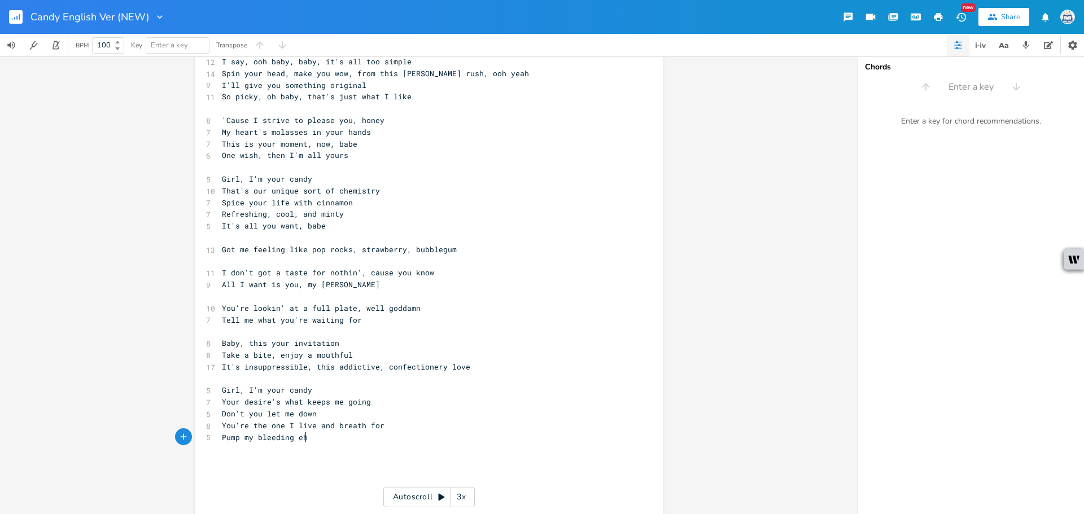
type textarea "Pump my bleeding eha"
type textarea "heart"
click at [289, 439] on span "Pump my bleedingheart" at bounding box center [269, 437] width 95 height 10
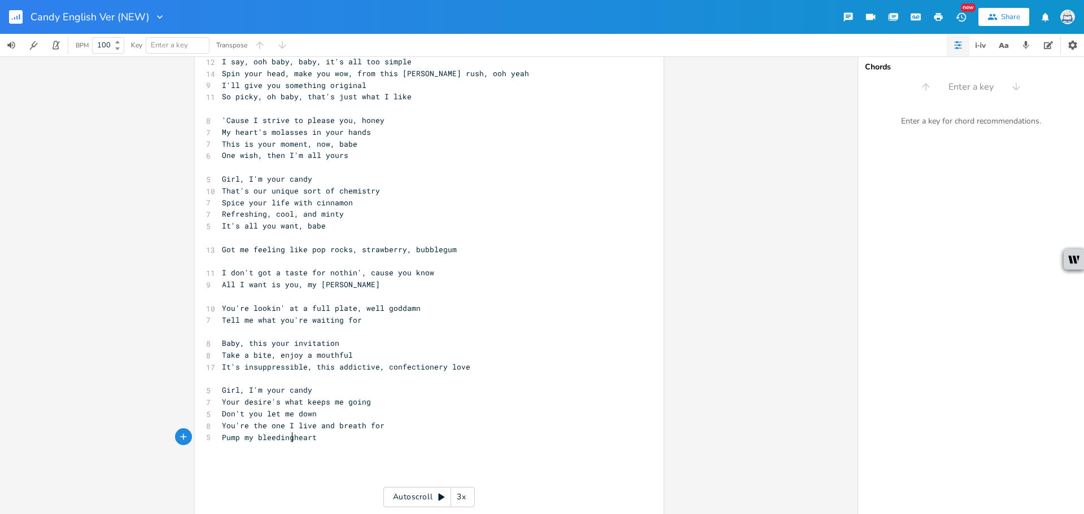
scroll to position [0, 2]
click at [329, 437] on pre "Pump my bleeding heart" at bounding box center [424, 438] width 408 height 12
type textarea "~"
click at [387, 421] on pre "You're the one I live and breath for" at bounding box center [424, 426] width 408 height 12
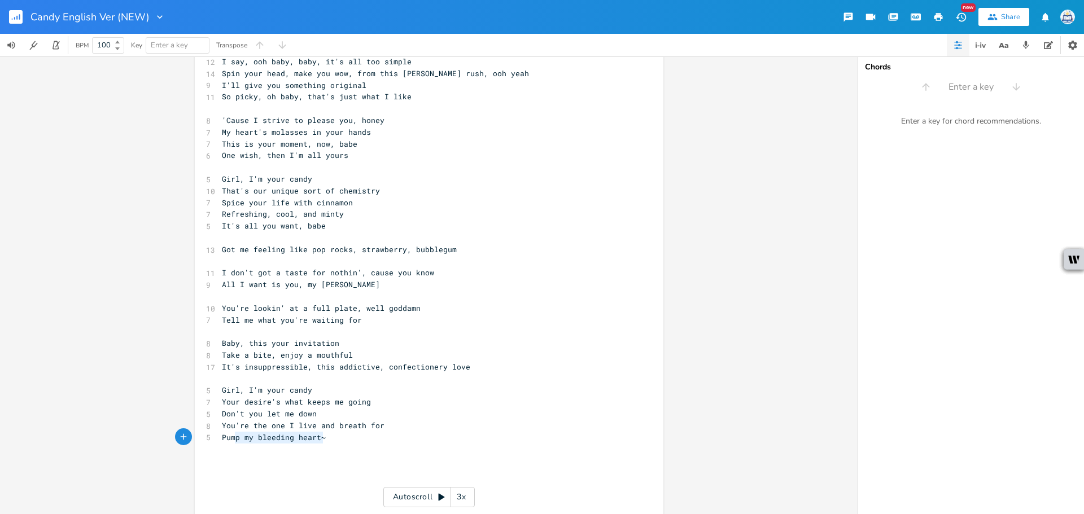
type textarea "ump my bleeding heart~"
drag, startPoint x: 360, startPoint y: 437, endPoint x: 221, endPoint y: 442, distance: 138.9
click at [221, 442] on pre "Pump my bleeding heart~" at bounding box center [424, 438] width 408 height 12
type textarea "Only you're my"
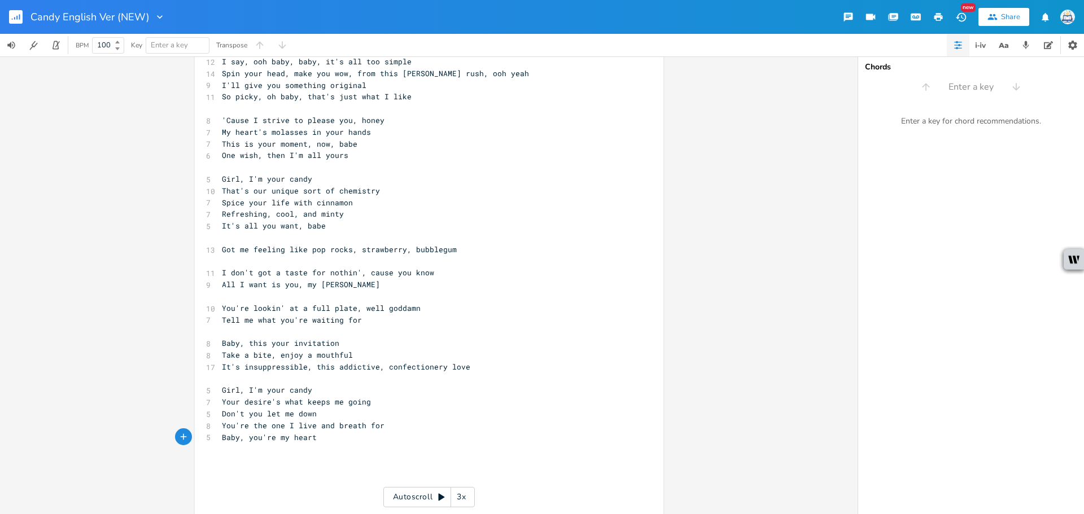
type textarea "Baby, you're my heart"
drag, startPoint x: 284, startPoint y: 439, endPoint x: 207, endPoint y: 439, distance: 77.9
click at [207, 439] on div "Baby, you're my x ​ 6 Candy, candy, candy 4 Aye, yeah, yeah, yeah 4 Aye, yeah, …" at bounding box center [429, 89] width 468 height 1140
type textarea "and who beats my"
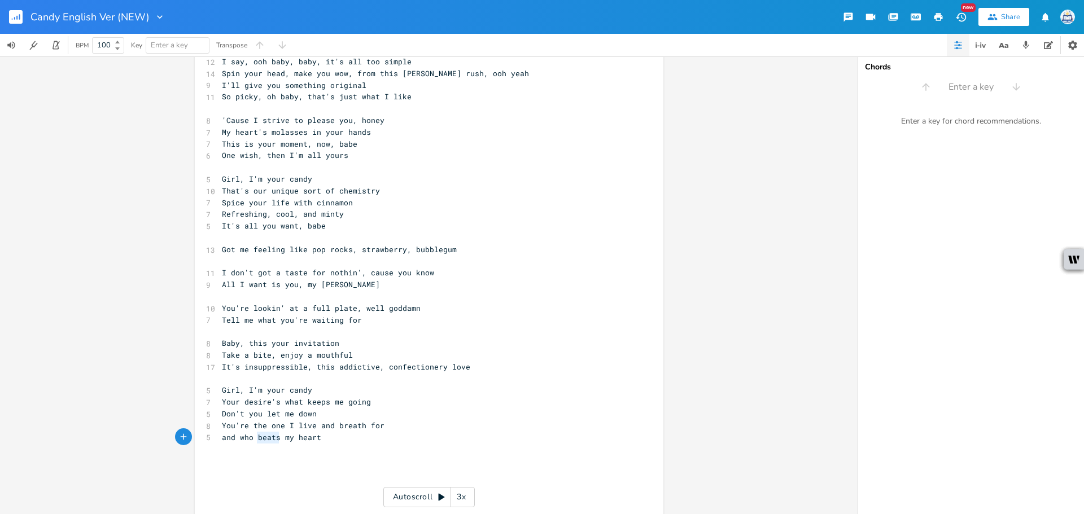
drag, startPoint x: 274, startPoint y: 440, endPoint x: 254, endPoint y: 439, distance: 20.4
click at [254, 439] on span "and who beats my heart" at bounding box center [271, 437] width 99 height 10
type textarea "pumps"
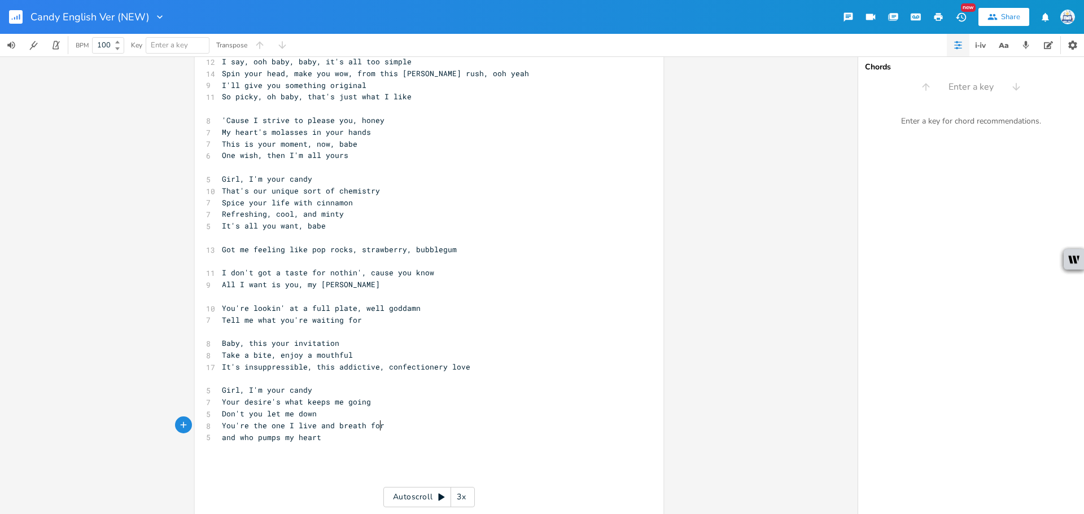
click at [442, 420] on pre "You're the one I live and breath for" at bounding box center [424, 426] width 408 height 12
click at [340, 446] on pre "​" at bounding box center [424, 449] width 408 height 12
type textarea "nA"
type textarea "Nana"
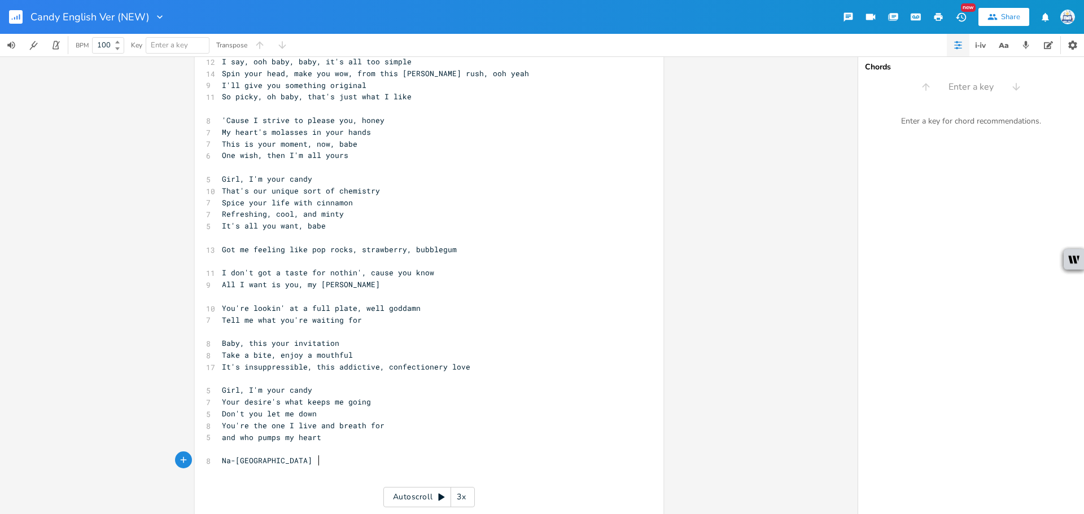
scroll to position [0, 80]
type textarea "-[GEOGRAPHIC_DATA]"
type textarea "Girl"
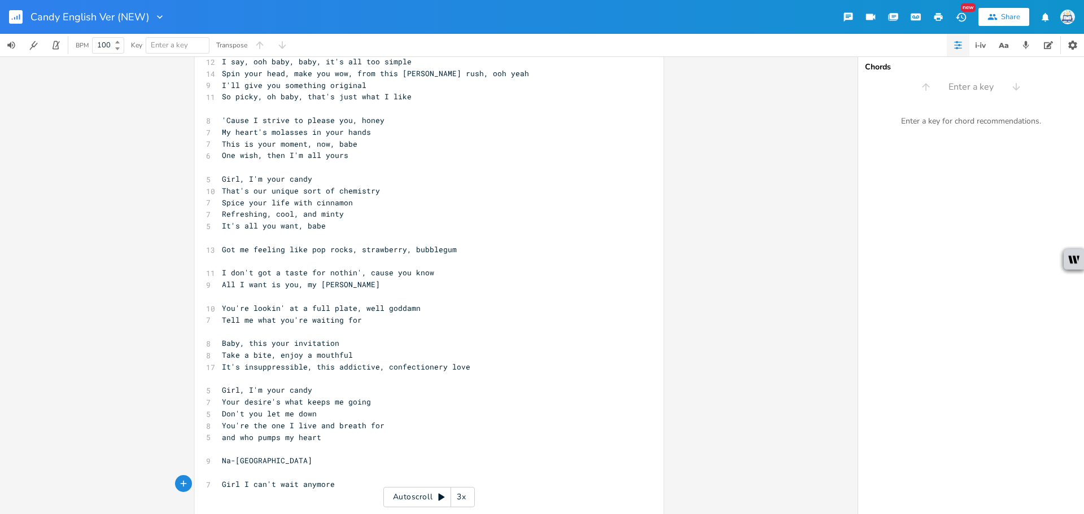
type textarea "I can't wait anymore"
click at [235, 484] on span "Girl I can't wait anymore" at bounding box center [278, 484] width 113 height 10
type textarea ","
click at [305, 500] on pre "​" at bounding box center [424, 497] width 408 height 12
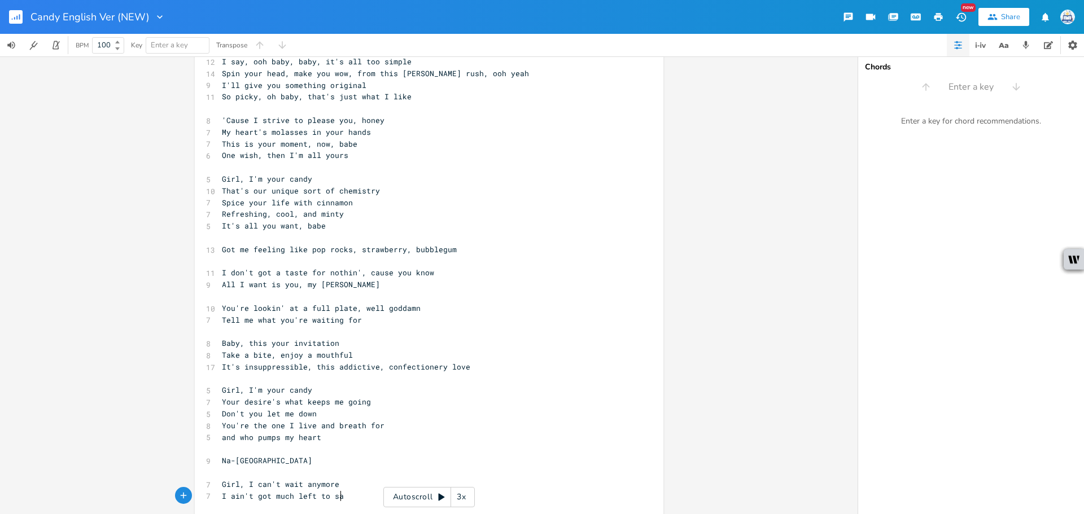
type textarea "I ain't got much left to say"
drag, startPoint x: 312, startPoint y: 494, endPoint x: 295, endPoint y: 497, distance: 17.7
click at [295, 497] on span "I ain't got much left to say" at bounding box center [285, 496] width 126 height 10
type textarea "else"
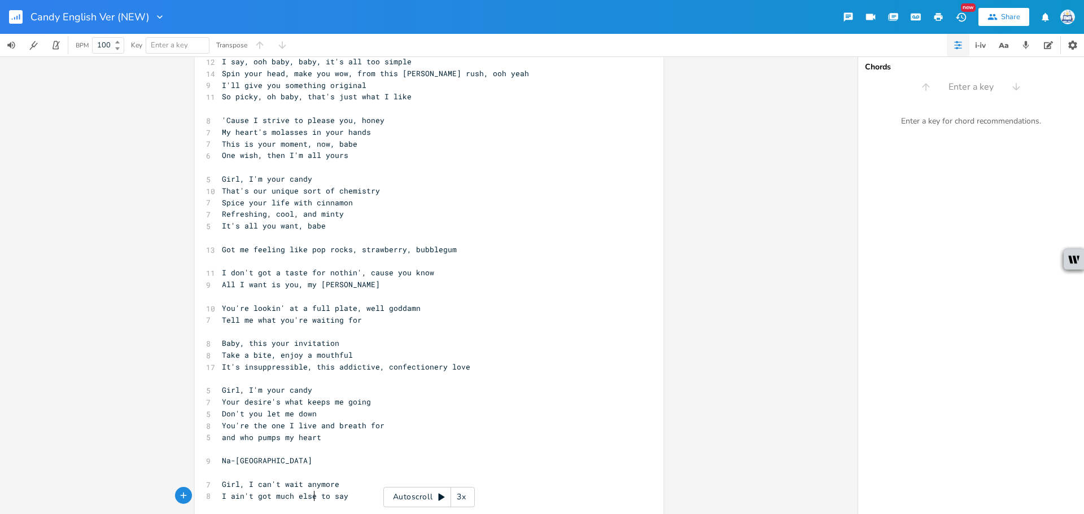
scroll to position [0, 14]
click at [352, 497] on pre "I ain't got much else to say" at bounding box center [424, 497] width 408 height 12
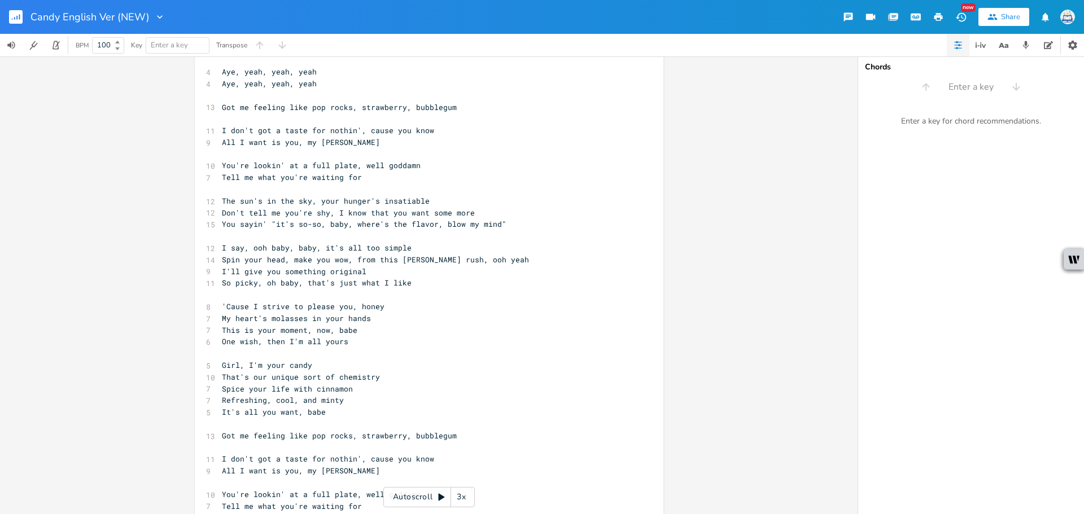
scroll to position [527, 0]
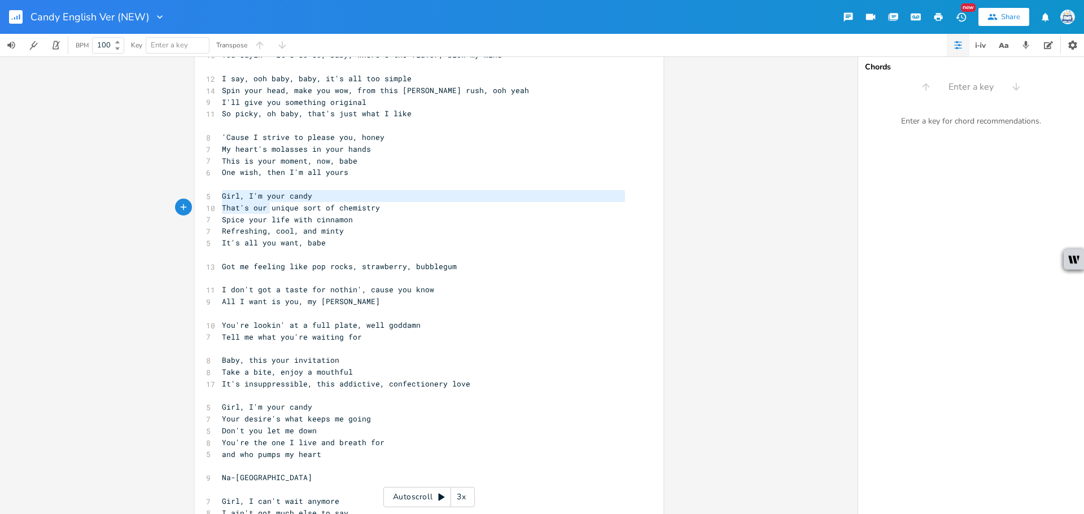
type textarea "Girl, I'm your candy That's our unique sort of chemistry Spice your life with c…"
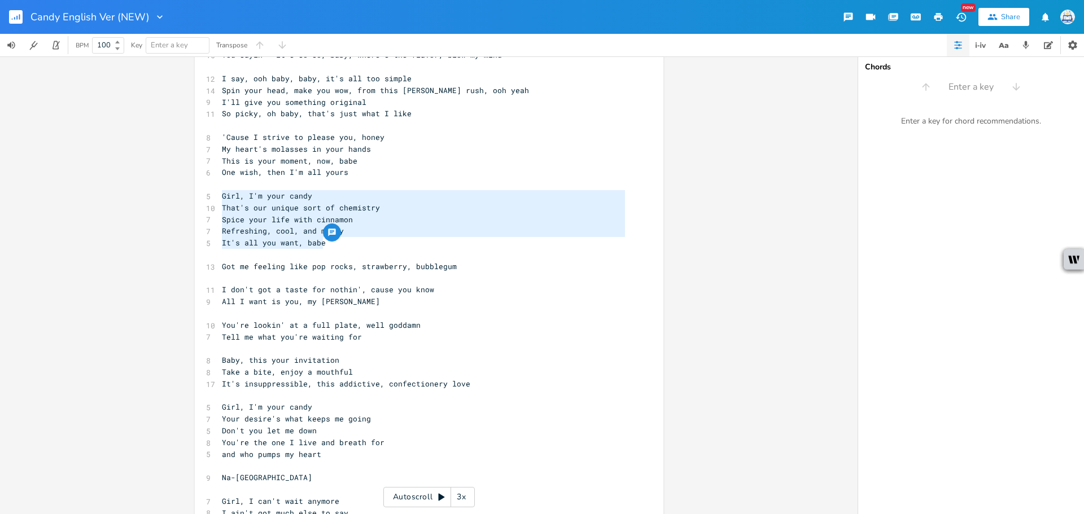
drag, startPoint x: 219, startPoint y: 196, endPoint x: 328, endPoint y: 240, distance: 117.5
click at [328, 241] on div "Girl, I'm your candy That's our unique sort of chemistry Spice your life with c…" at bounding box center [429, 141] width 468 height 1210
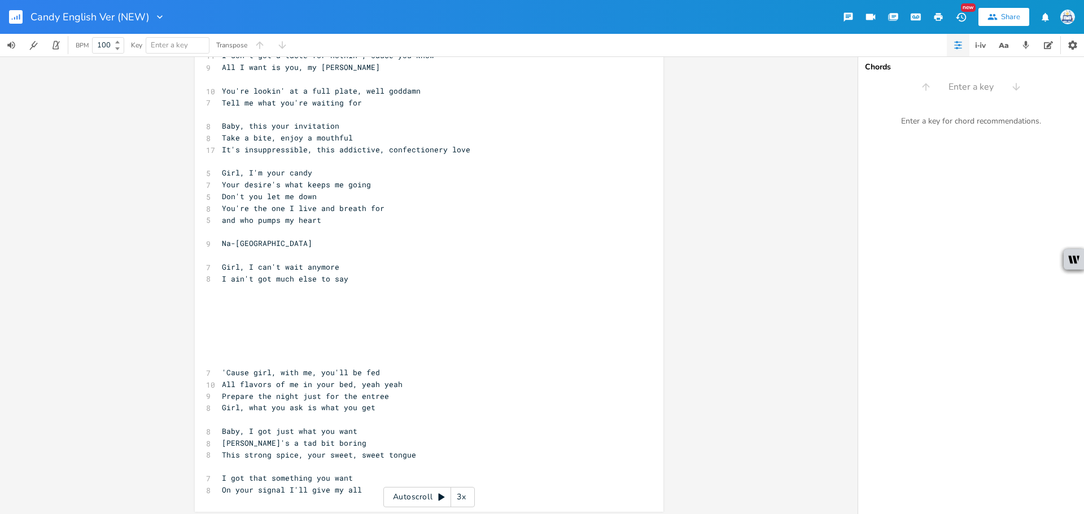
scroll to position [766, 0]
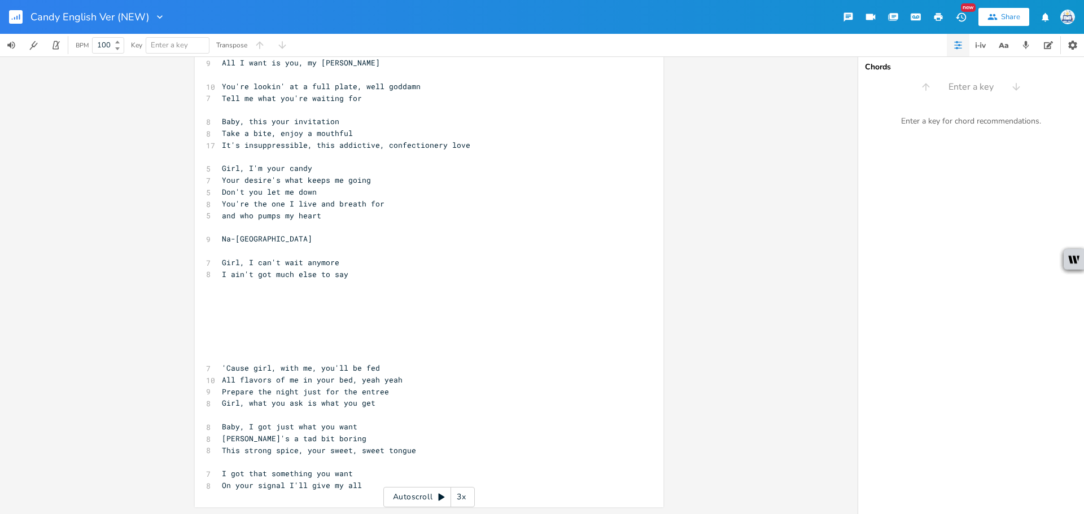
click at [275, 291] on pre "​" at bounding box center [424, 286] width 408 height 12
click at [274, 294] on pre "​" at bounding box center [424, 298] width 408 height 12
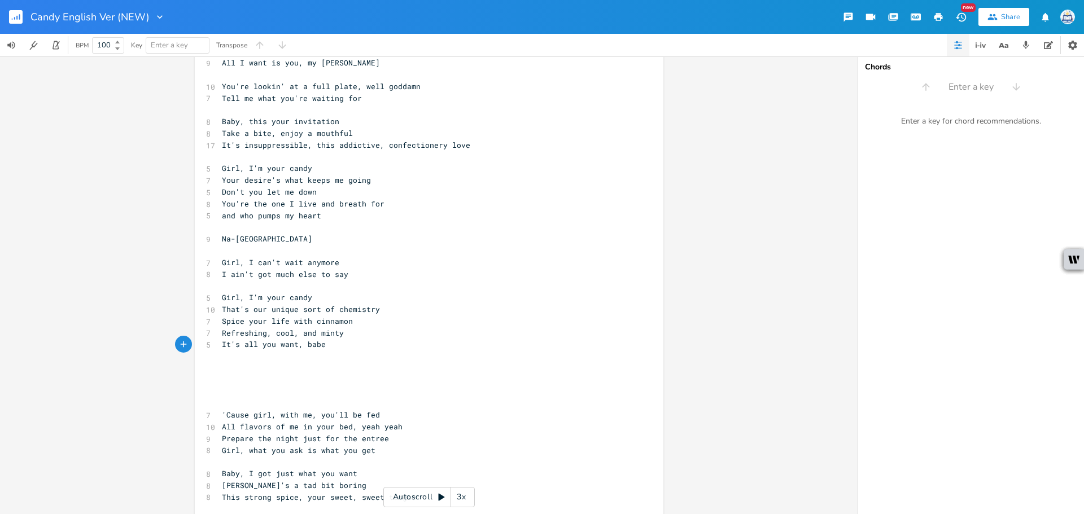
type textarea "\"
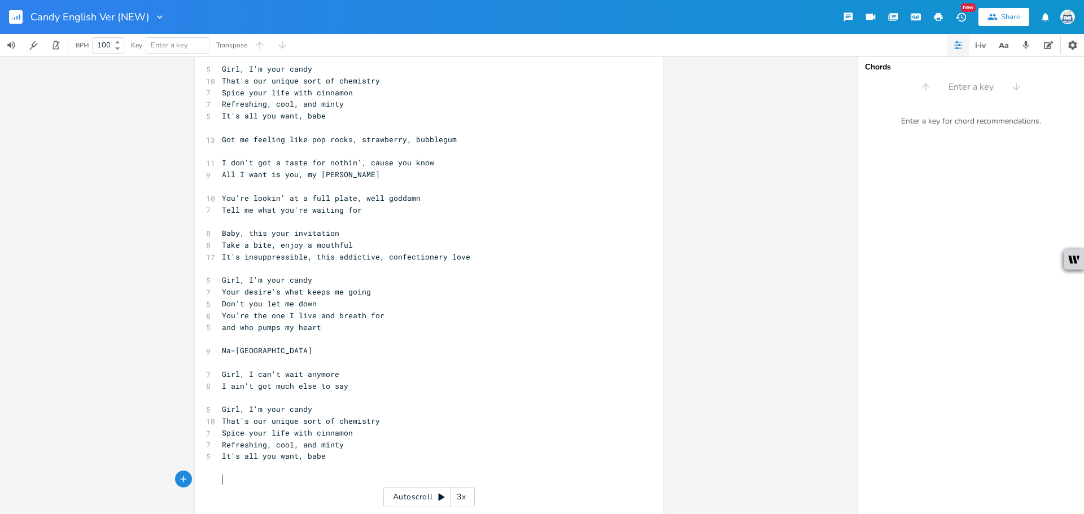
scroll to position [653, 0]
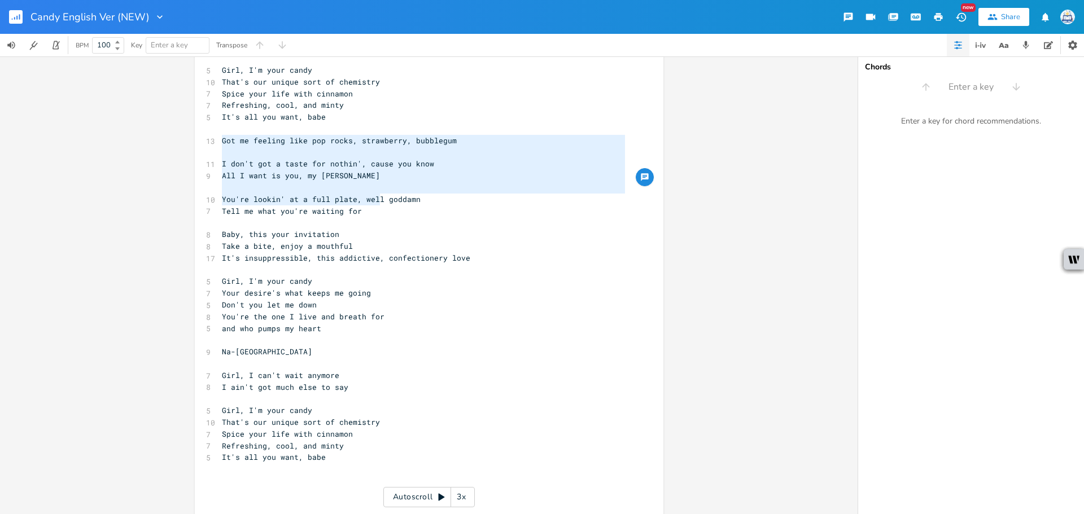
type textarea "Got me feeling like pop rocks, strawberry, bubblegum I don't got a taste for no…"
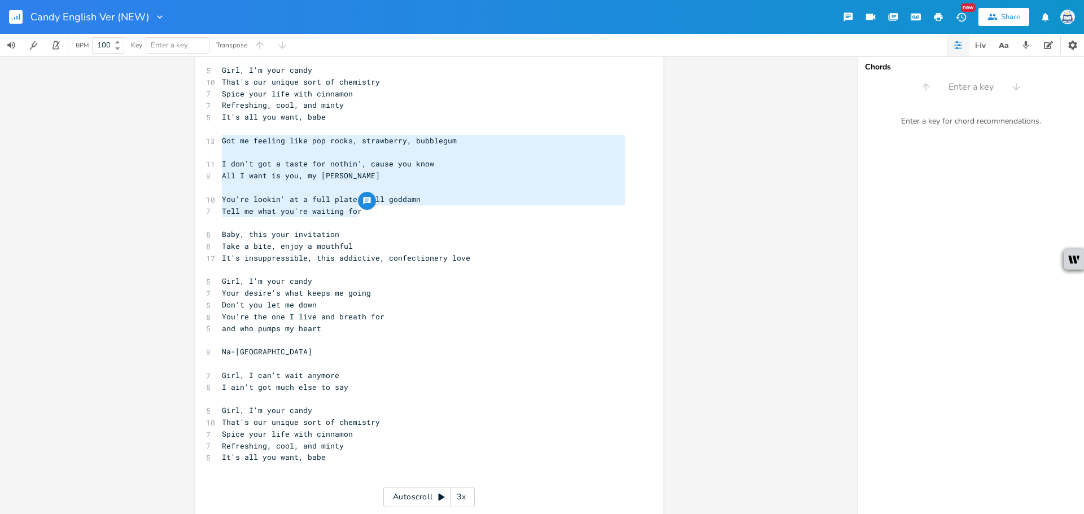
drag, startPoint x: 220, startPoint y: 139, endPoint x: 375, endPoint y: 211, distance: 170.7
click at [375, 211] on div "​ 6 Candy, candy, candy 4 Aye, yeah, yeah, yeah 4 Aye, yeah, yeah, yeah 5 Candy…" at bounding box center [424, 52] width 408 height 1244
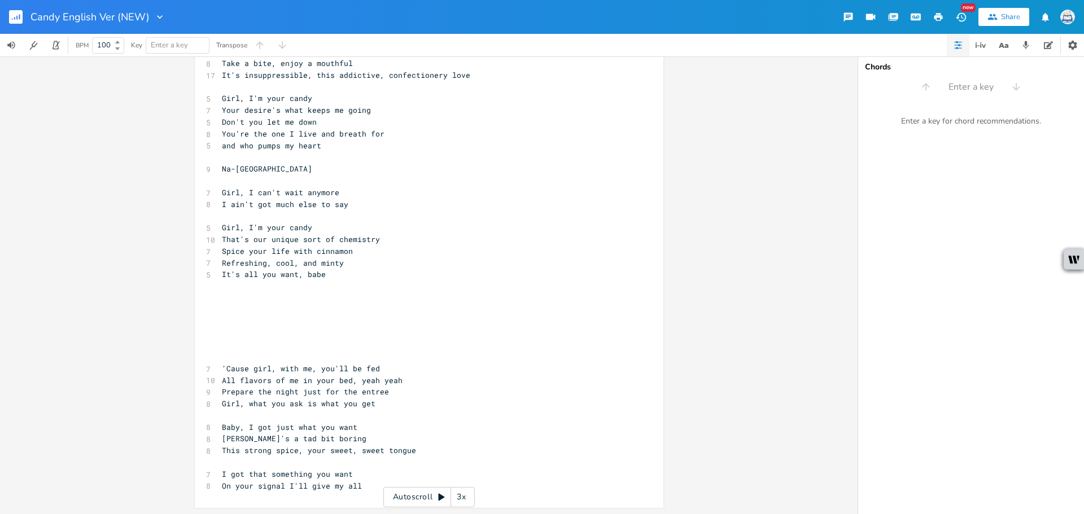
scroll to position [837, 0]
click at [298, 302] on pre "​" at bounding box center [424, 298] width 408 height 12
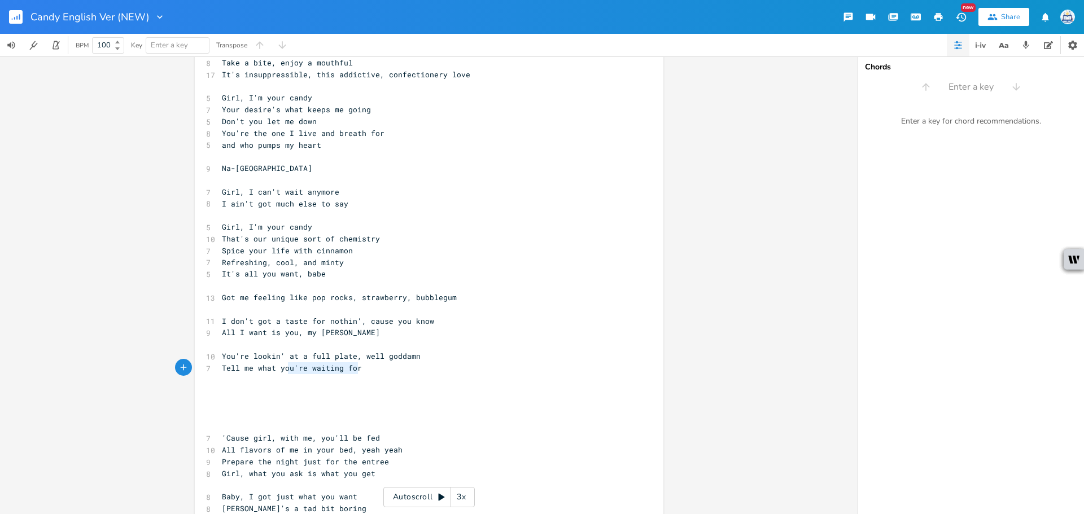
type textarea "Tell me what you're waiting for"
drag, startPoint x: 355, startPoint y: 371, endPoint x: 219, endPoint y: 369, distance: 136.1
click at [220, 369] on pre "Tell me what you're waiting for" at bounding box center [424, 368] width 408 height 12
click at [362, 370] on pre "Tell me what you're waiting for" at bounding box center [424, 368] width 408 height 12
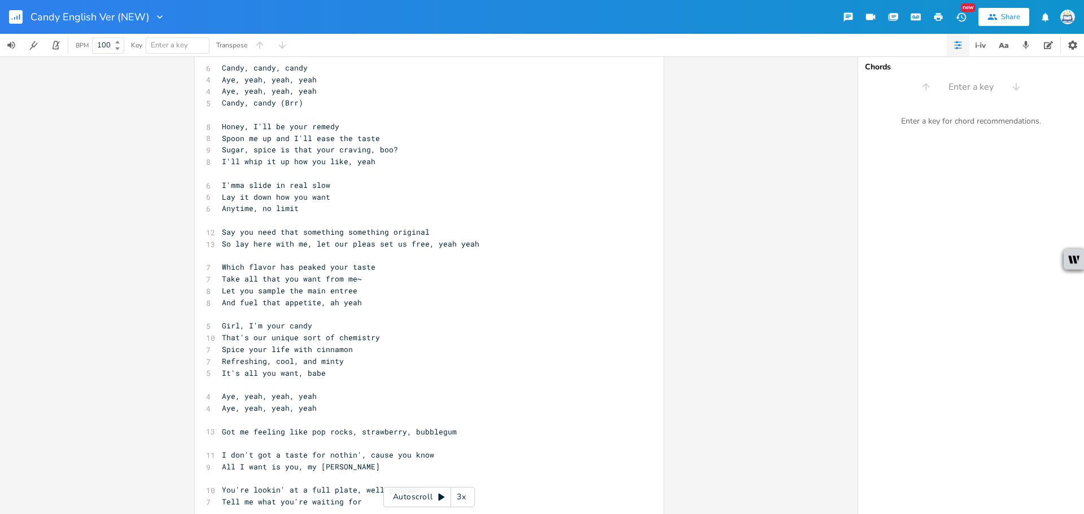
scroll to position [0, 0]
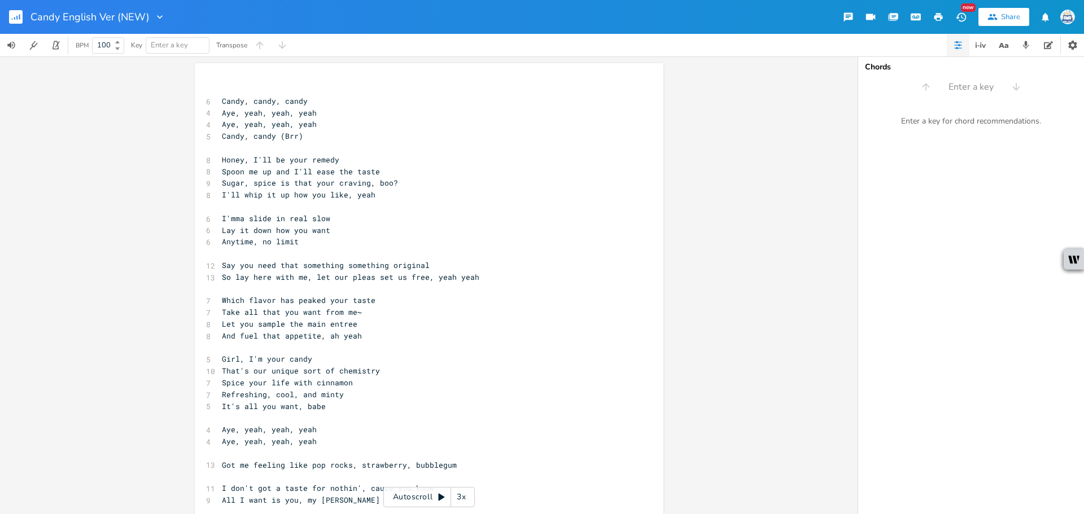
click at [505, 240] on pre "Anytime, no limit" at bounding box center [424, 242] width 408 height 12
click at [431, 494] on div "Autoscroll 3x" at bounding box center [428, 497] width 91 height 20
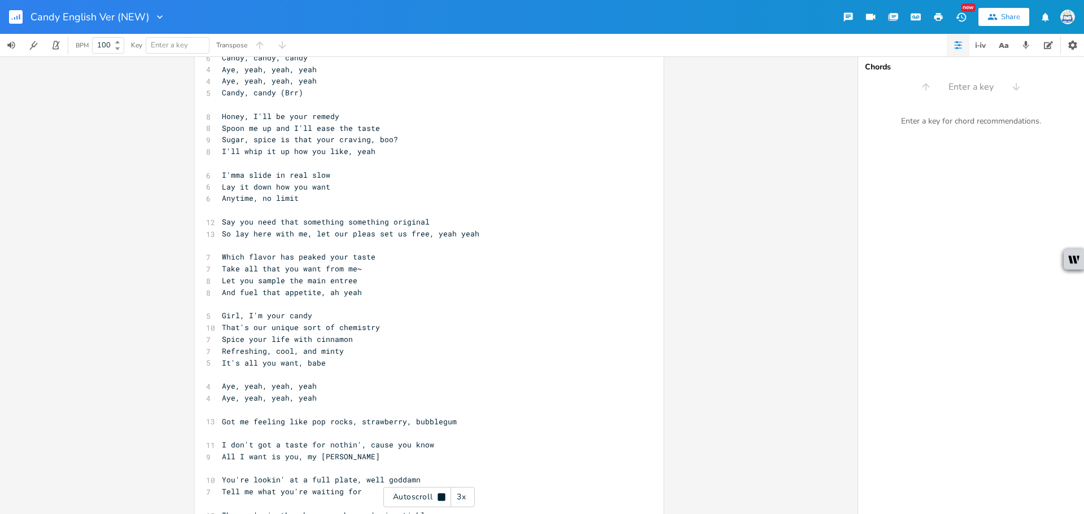
click at [437, 500] on icon at bounding box center [441, 497] width 9 height 9
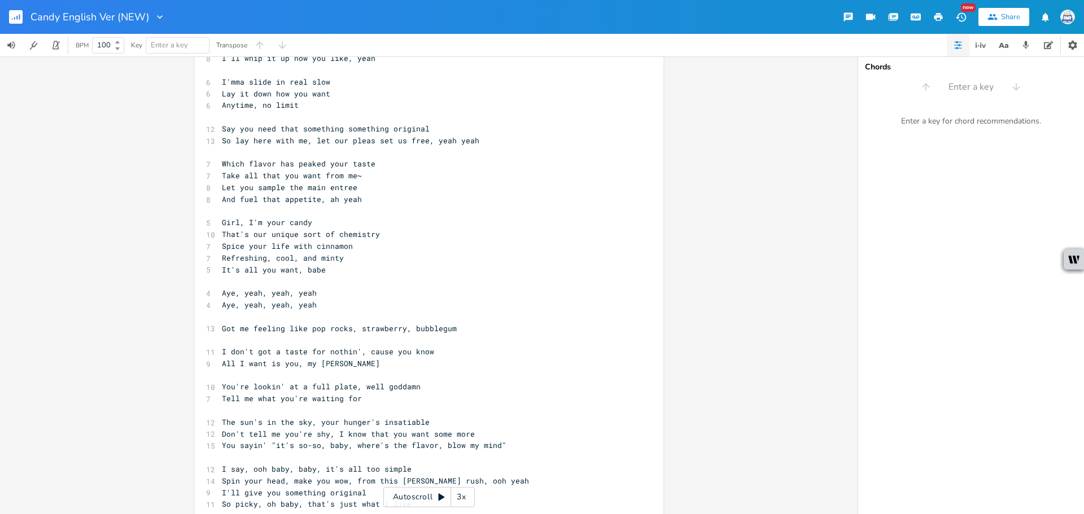
scroll to position [157, 0]
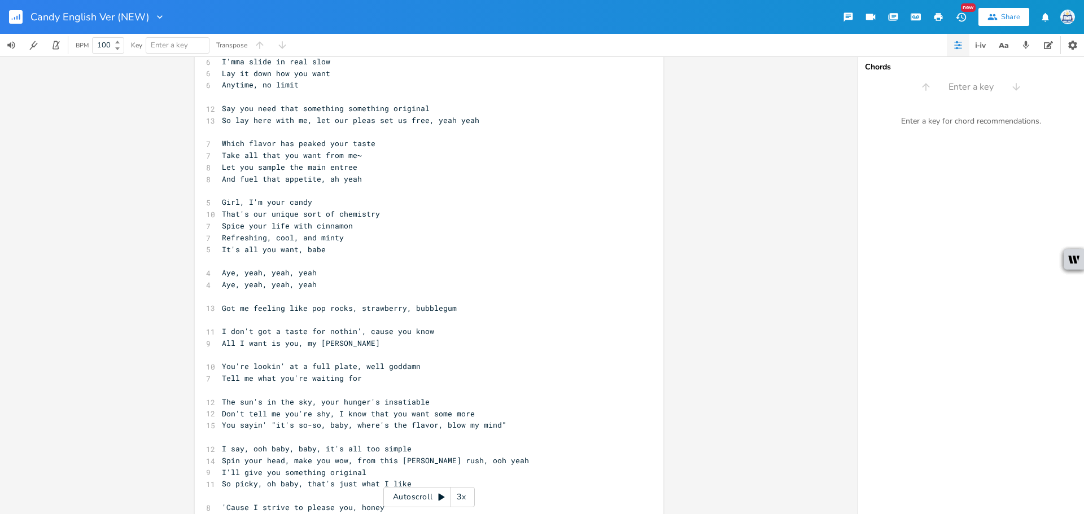
click at [432, 426] on span "You sayin' "it's so-so, baby, where's the flavor, blow my mind"" at bounding box center [364, 425] width 284 height 10
type textarea "?"
click at [443, 426] on span "You sayin' "it's so-so, baby, where's the flavor? blow my mind"" at bounding box center [364, 425] width 284 height 10
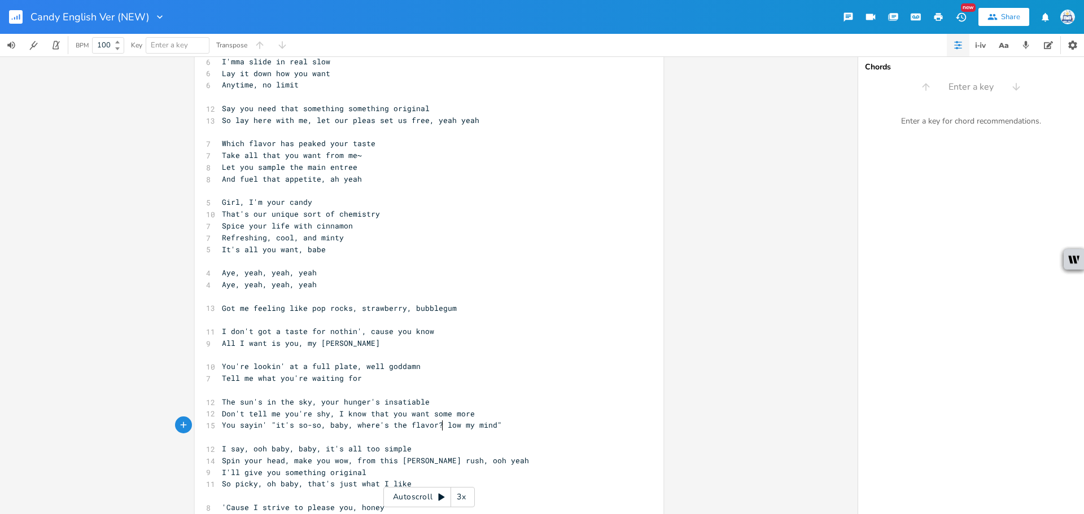
type textarea "B"
click at [498, 427] on pre "You sayin' "it's so-so, baby, where's the flavor? Blow my mind"" at bounding box center [424, 425] width 408 height 12
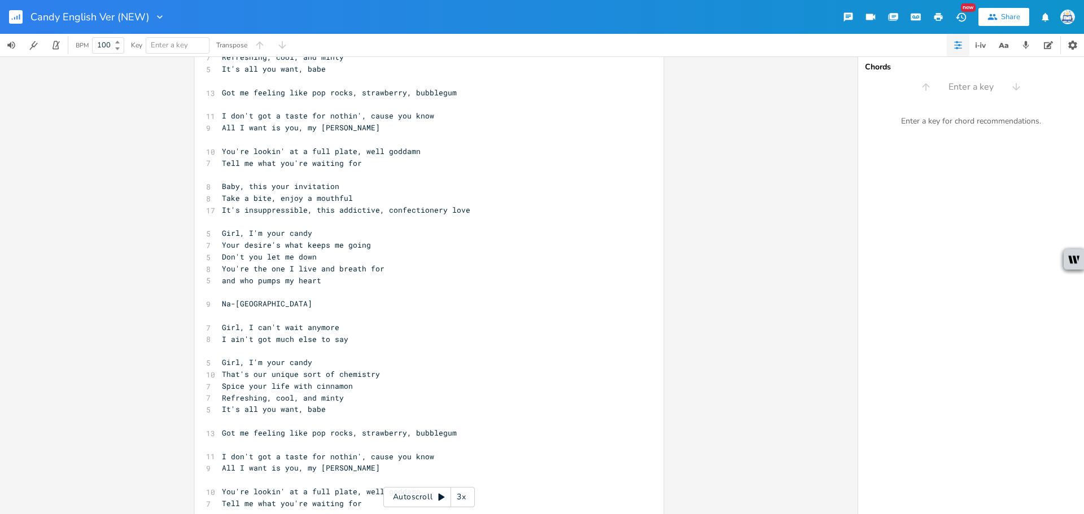
scroll to position [721, 0]
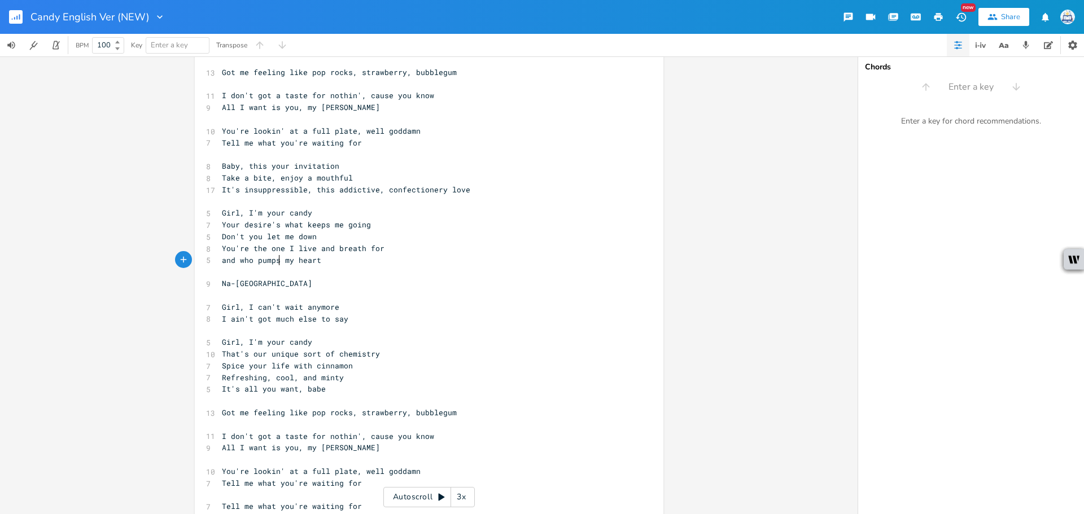
type textarea "umps"
drag, startPoint x: 274, startPoint y: 260, endPoint x: 256, endPoint y: 262, distance: 18.8
click at [256, 262] on span "and who pumps my heart" at bounding box center [271, 260] width 99 height 10
type textarea "b"
type textarea "beats"
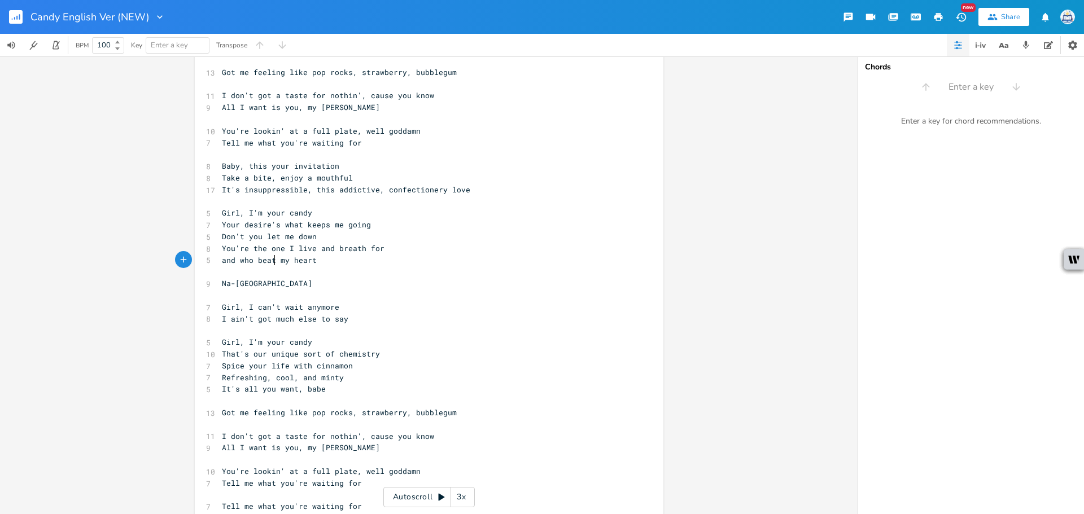
scroll to position [0, 18]
click at [444, 306] on pre "Girl, I can't wait anymore" at bounding box center [424, 307] width 408 height 12
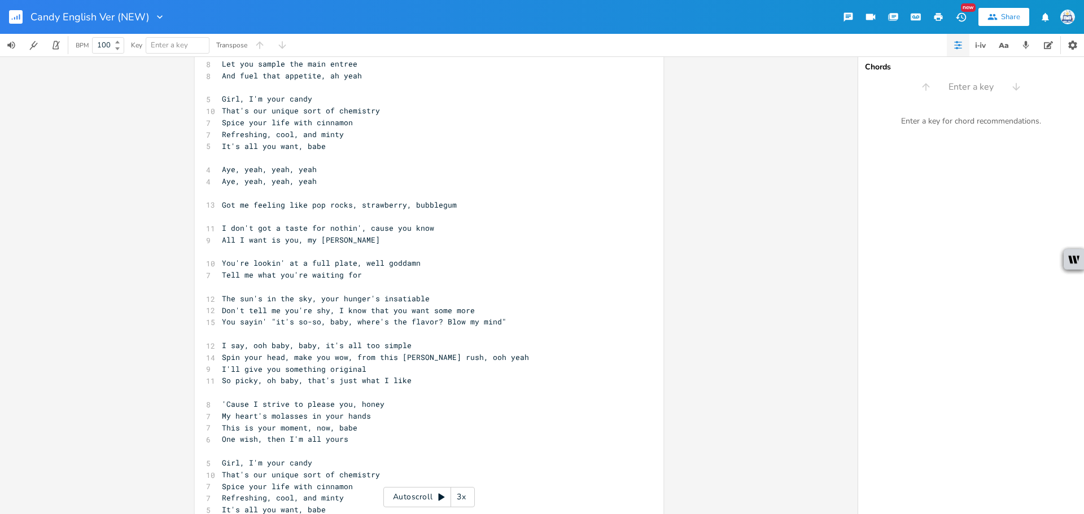
scroll to position [157, 0]
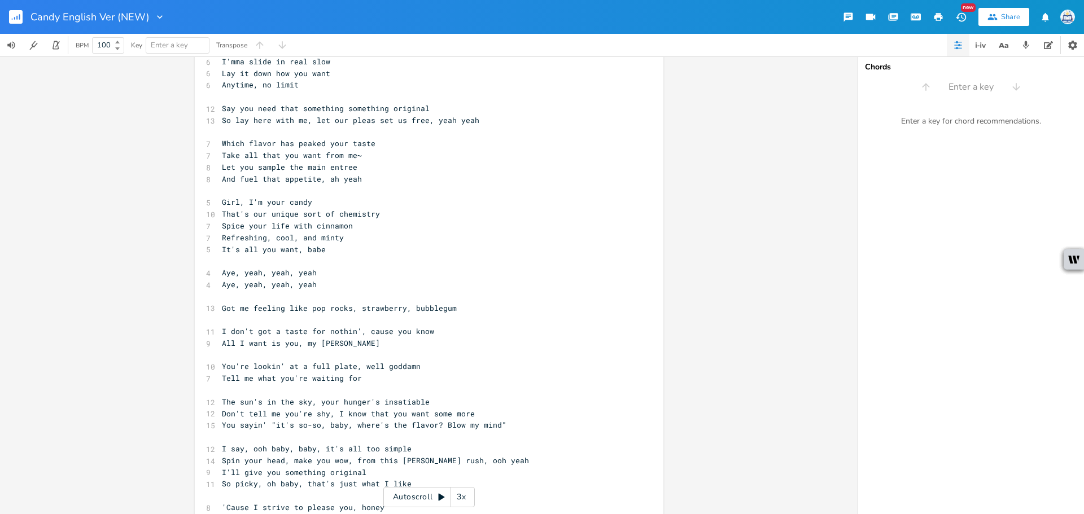
click at [448, 268] on pre "Aye, yeah, yeah, yeah" at bounding box center [424, 273] width 408 height 12
type textarea "Which flavor has peaked your taste"
drag, startPoint x: 376, startPoint y: 141, endPoint x: 190, endPoint y: 142, distance: 186.3
click at [190, 142] on div "Which flavor has peaked your taste x ​ 6 Candy, candy, candy 4 Aye, yeah, yeah,…" at bounding box center [428, 285] width 857 height 458
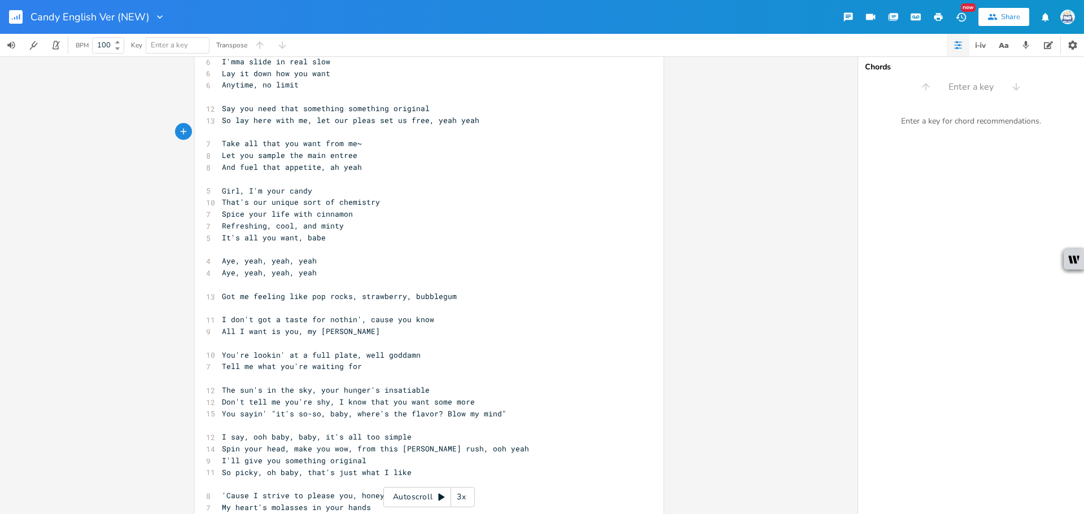
click at [365, 138] on pre "Take all that you want from me~" at bounding box center [424, 144] width 408 height 12
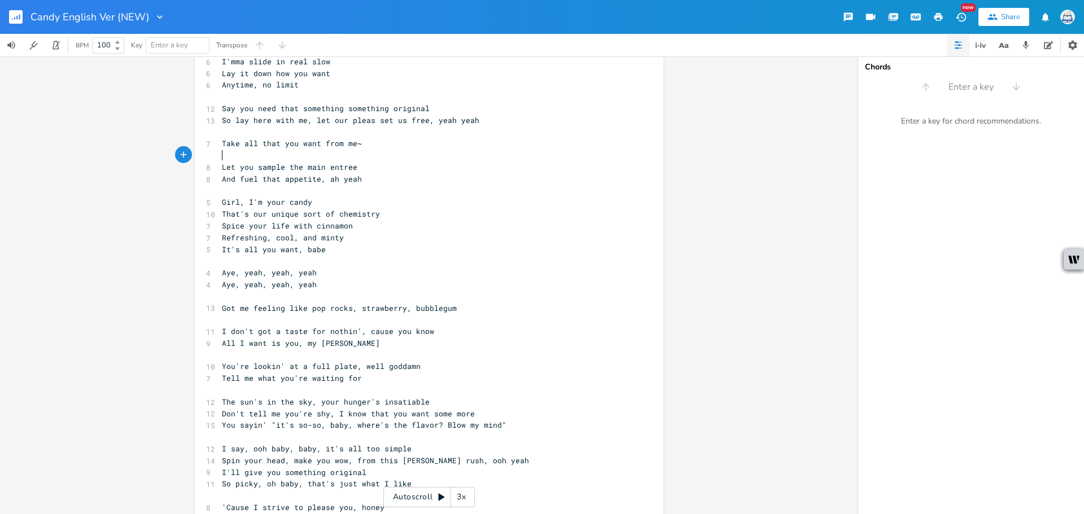
paste textarea "~"
type textarea "~"
click at [365, 147] on pre "Take all that you want from me~" at bounding box center [424, 144] width 408 height 12
